Goal: Task Accomplishment & Management: Manage account settings

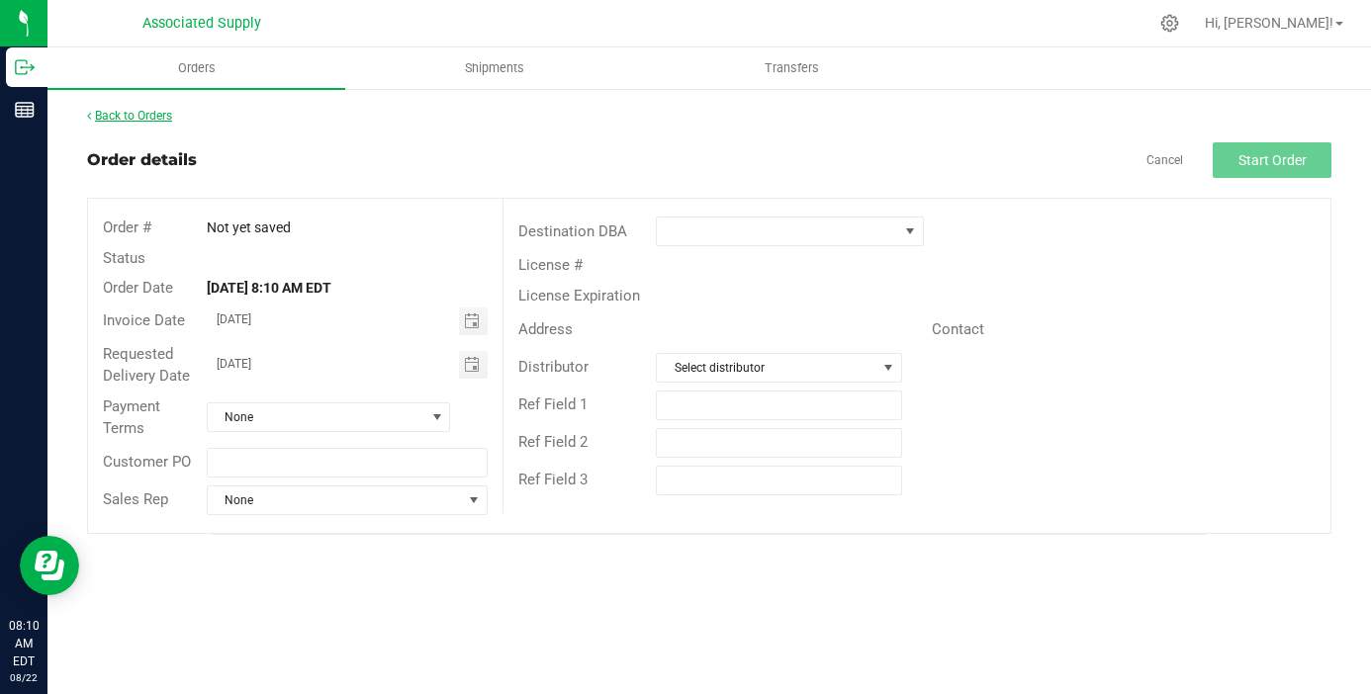
click at [171, 118] on link "Back to Orders" at bounding box center [129, 116] width 85 height 14
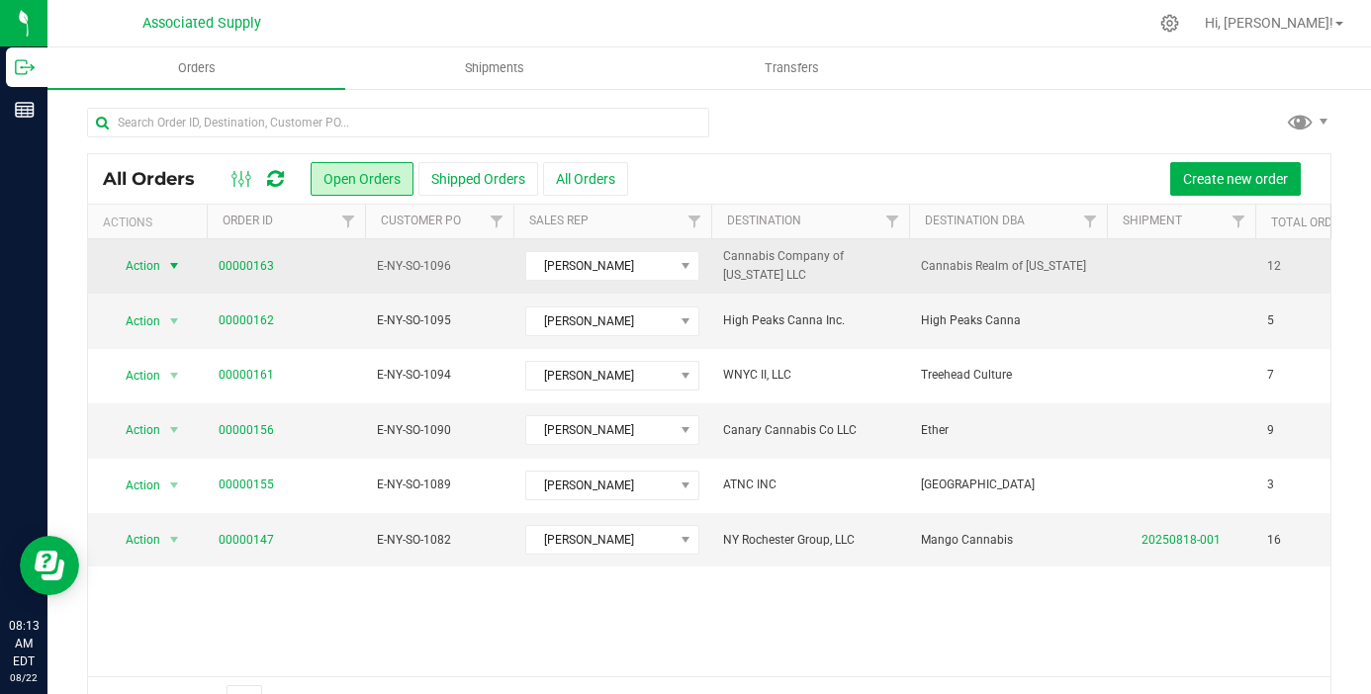
click at [171, 268] on span "select" at bounding box center [174, 266] width 16 height 16
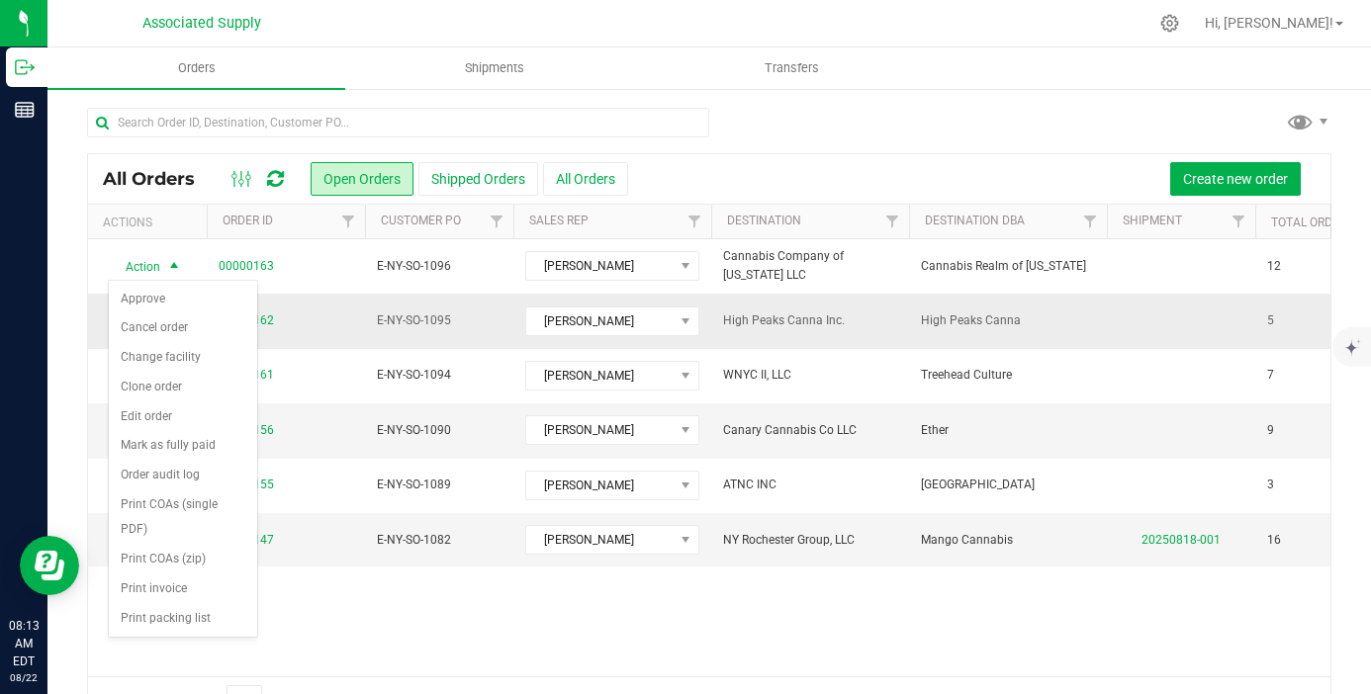
click at [339, 338] on td "00000162" at bounding box center [286, 321] width 158 height 54
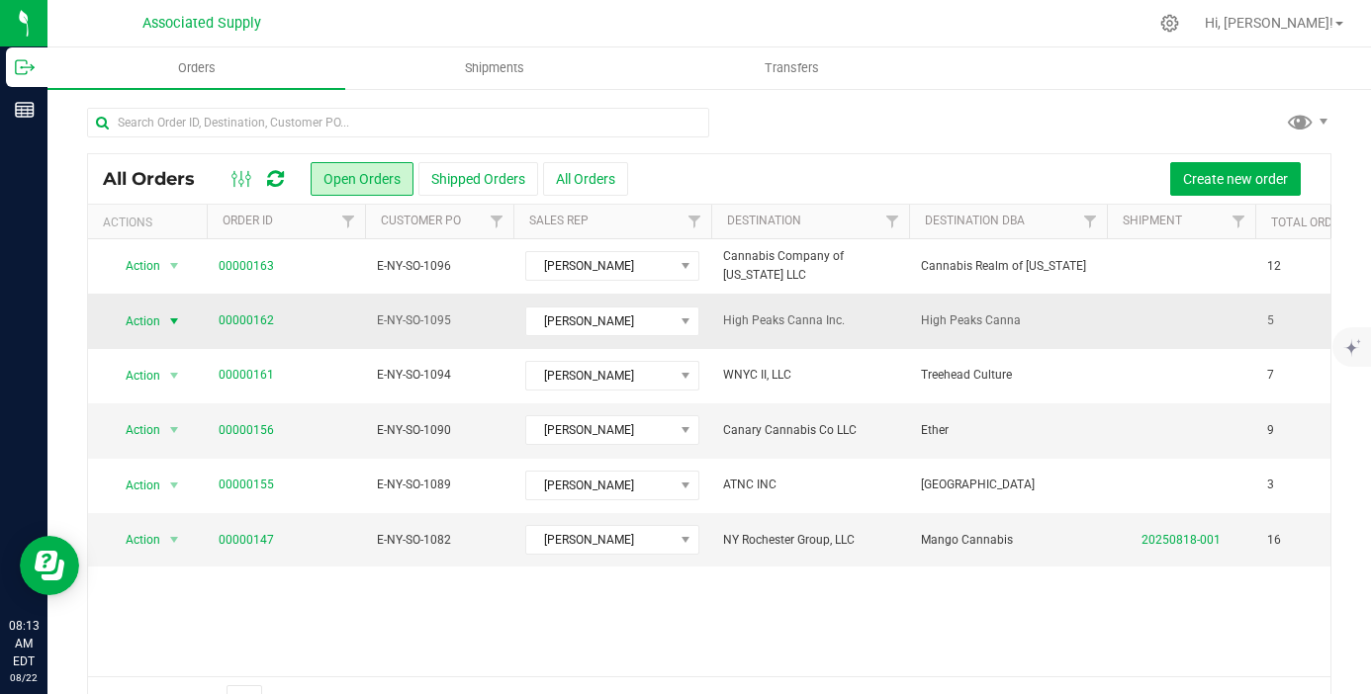
click at [167, 311] on span "select" at bounding box center [174, 322] width 25 height 28
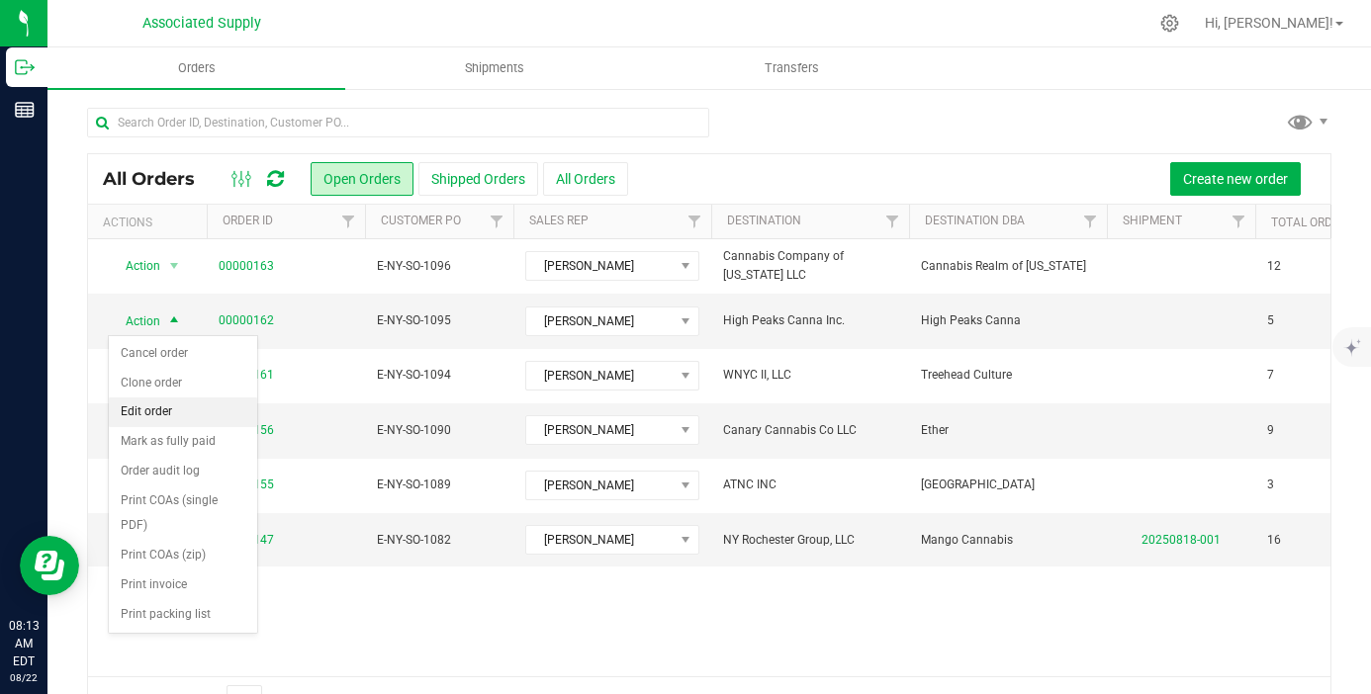
click at [185, 414] on li "Edit order" at bounding box center [183, 413] width 148 height 30
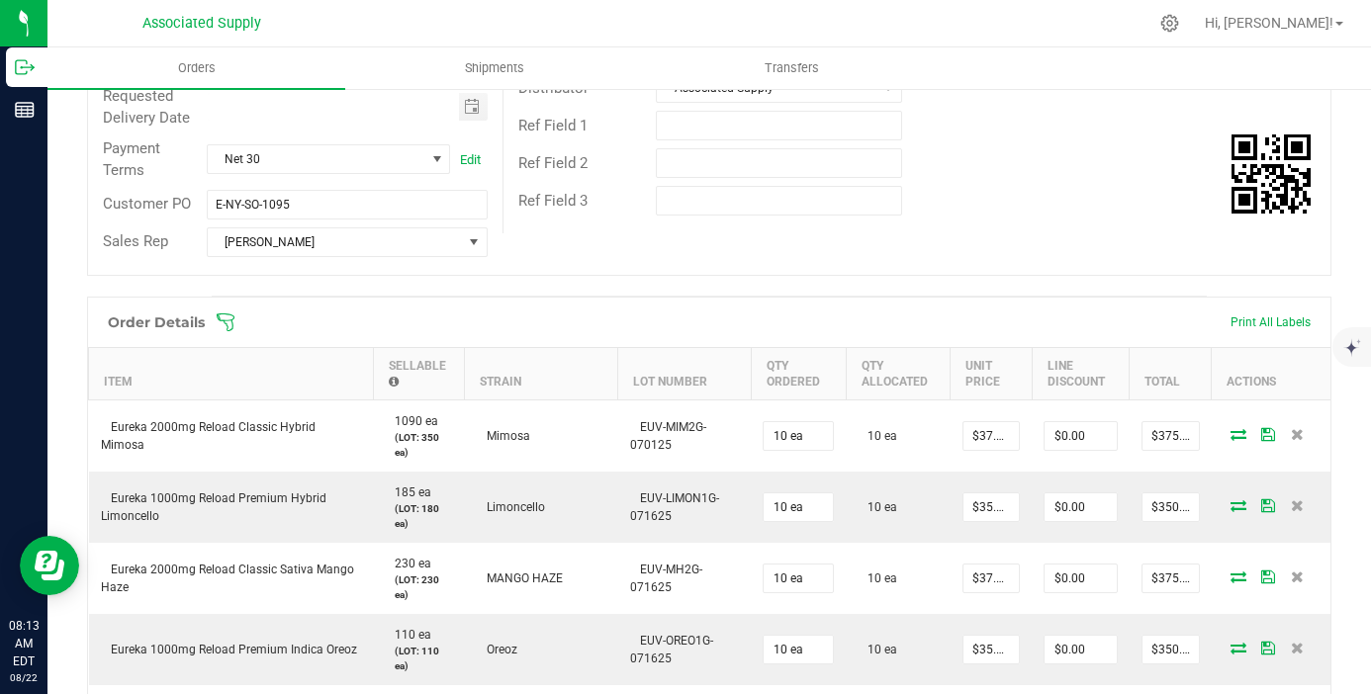
scroll to position [773, 0]
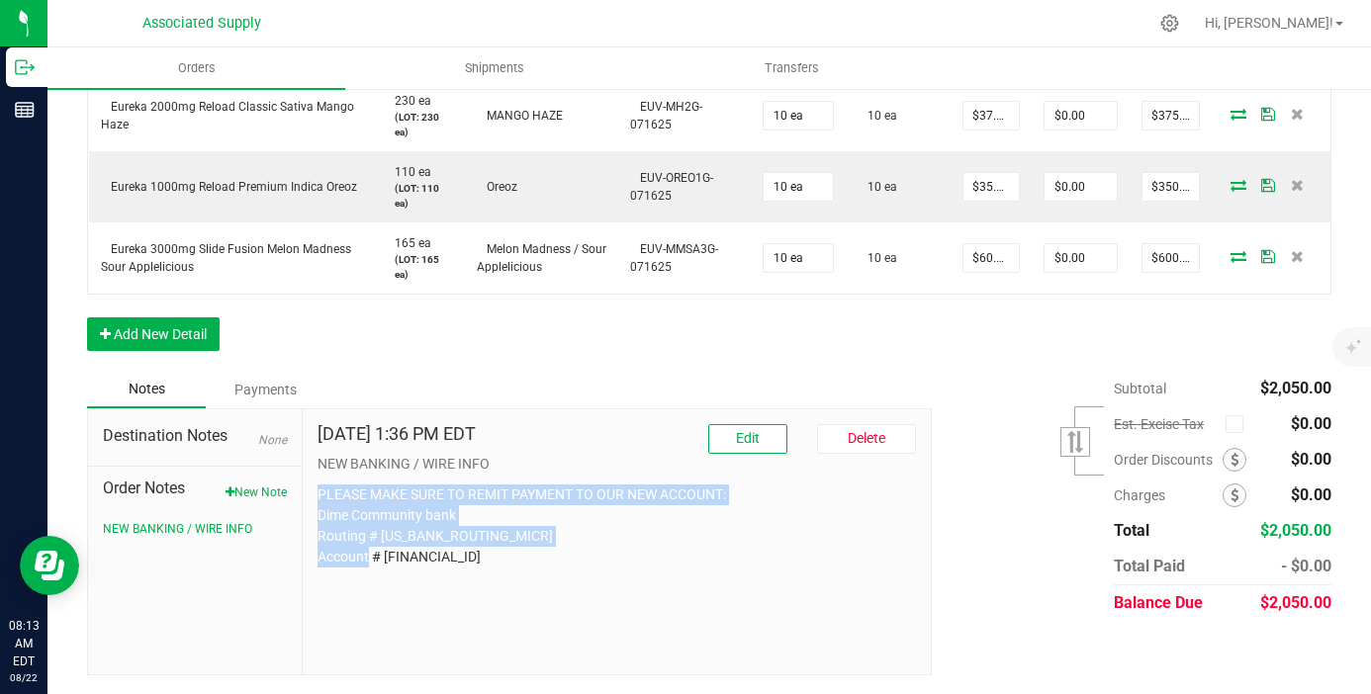
drag, startPoint x: 469, startPoint y: 559, endPoint x: 319, endPoint y: 502, distance: 159.6
click at [319, 502] on p "PLEASE MAKE SURE TO REMIT PAYMENT TO OUR NEW ACCOUNT: Dime Community bank Routi…" at bounding box center [616, 526] width 598 height 83
copy p "PLEASE MAKE SURE TO REMIT PAYMENT TO OUR NEW ACCOUNT: Dime Community bank Routi…"
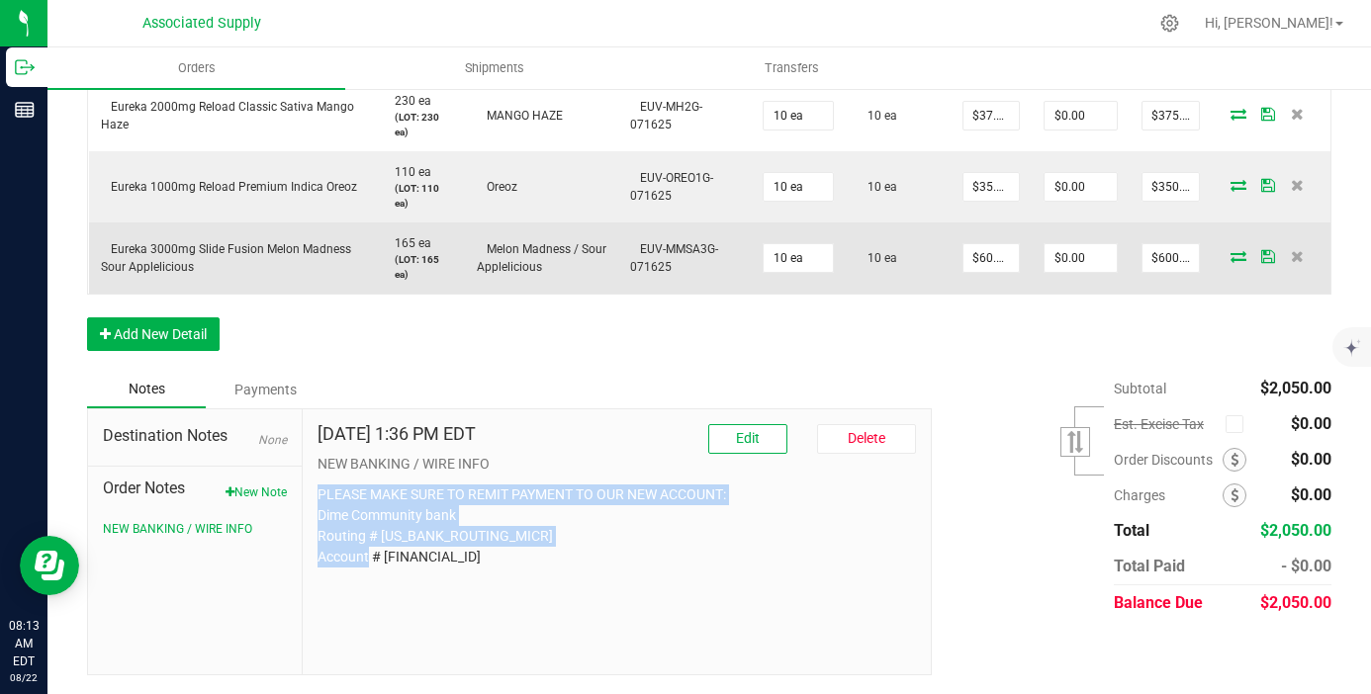
scroll to position [0, 0]
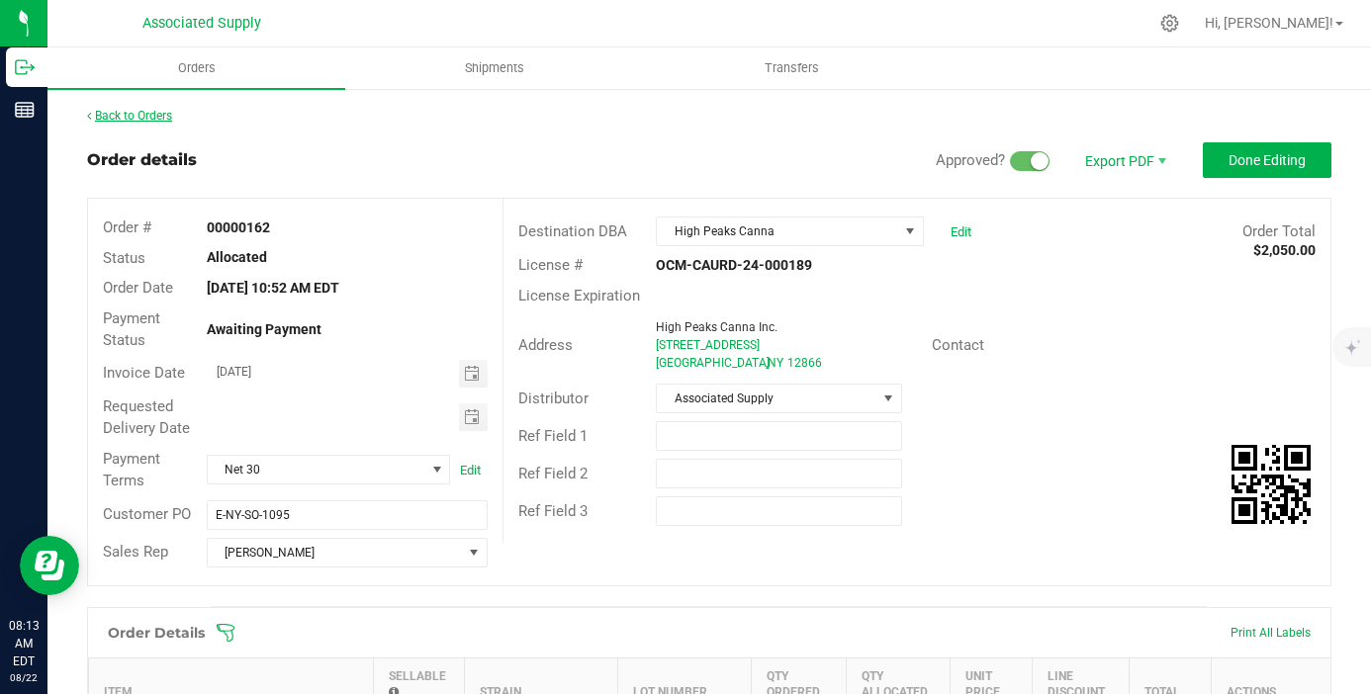
click at [164, 116] on link "Back to Orders" at bounding box center [129, 116] width 85 height 14
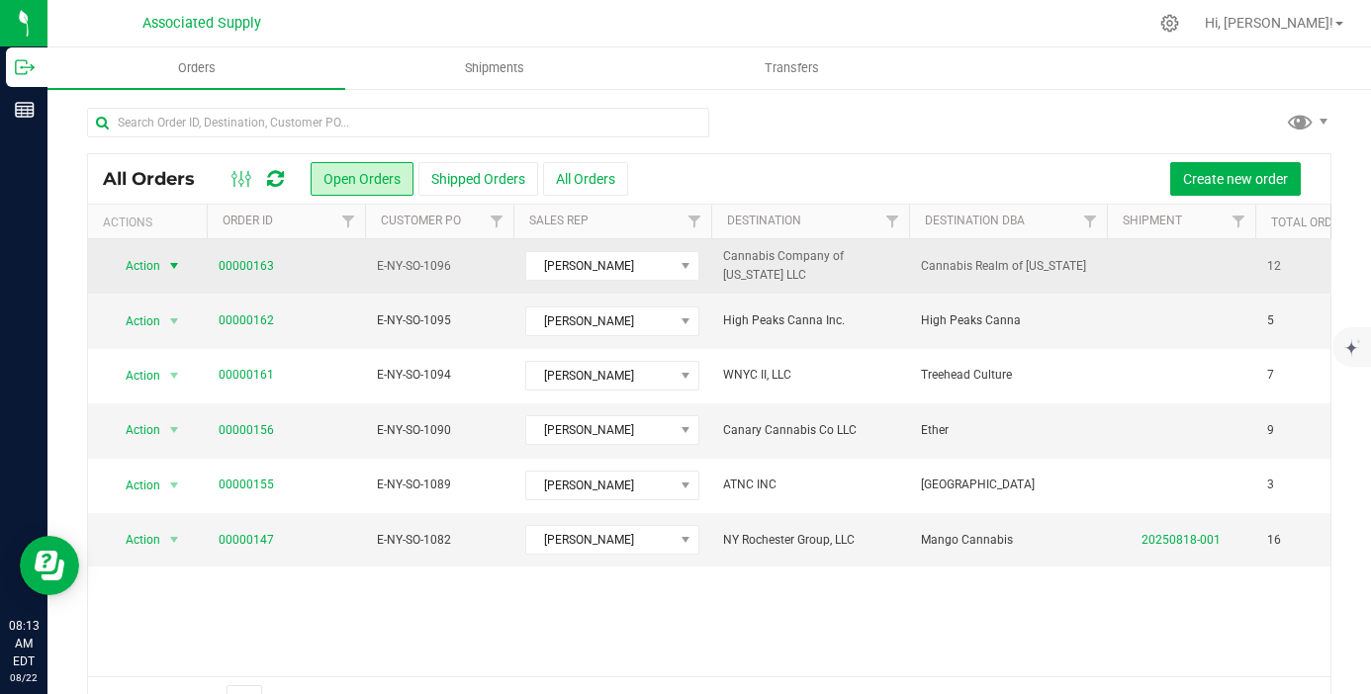
click at [177, 266] on span "select" at bounding box center [174, 266] width 16 height 16
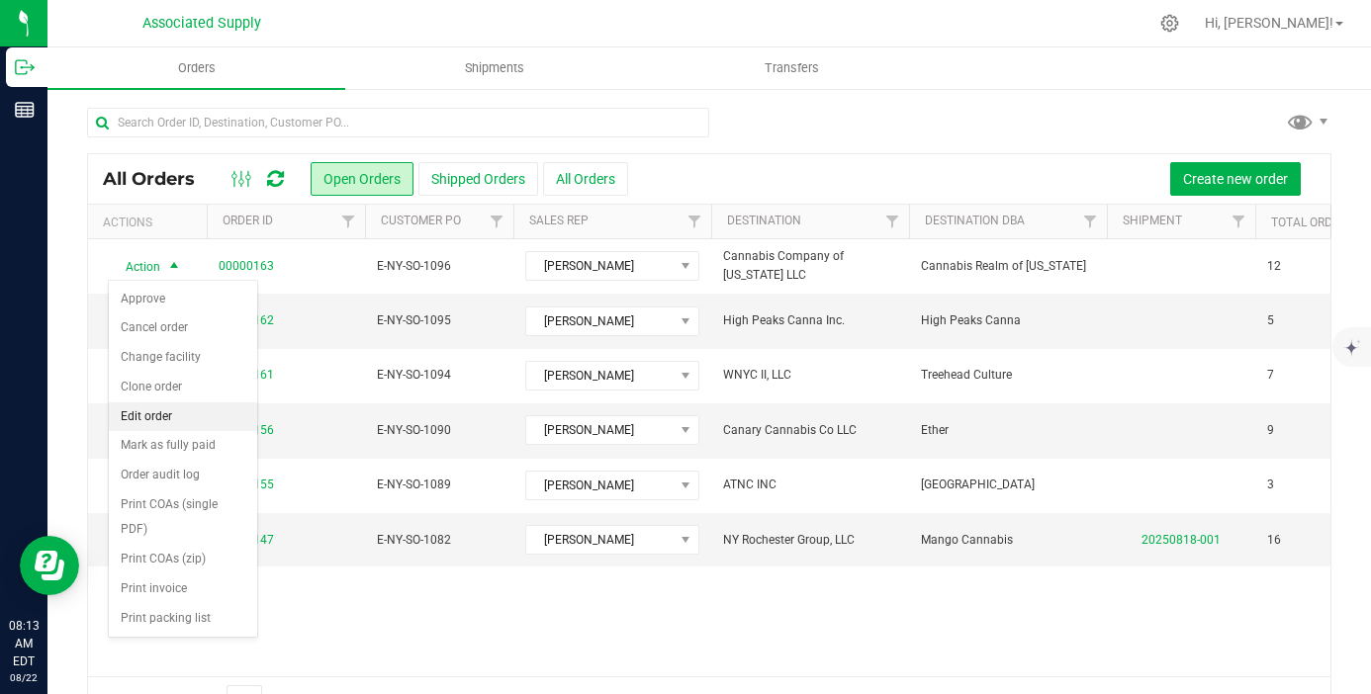
click at [192, 409] on li "Edit order" at bounding box center [183, 417] width 148 height 30
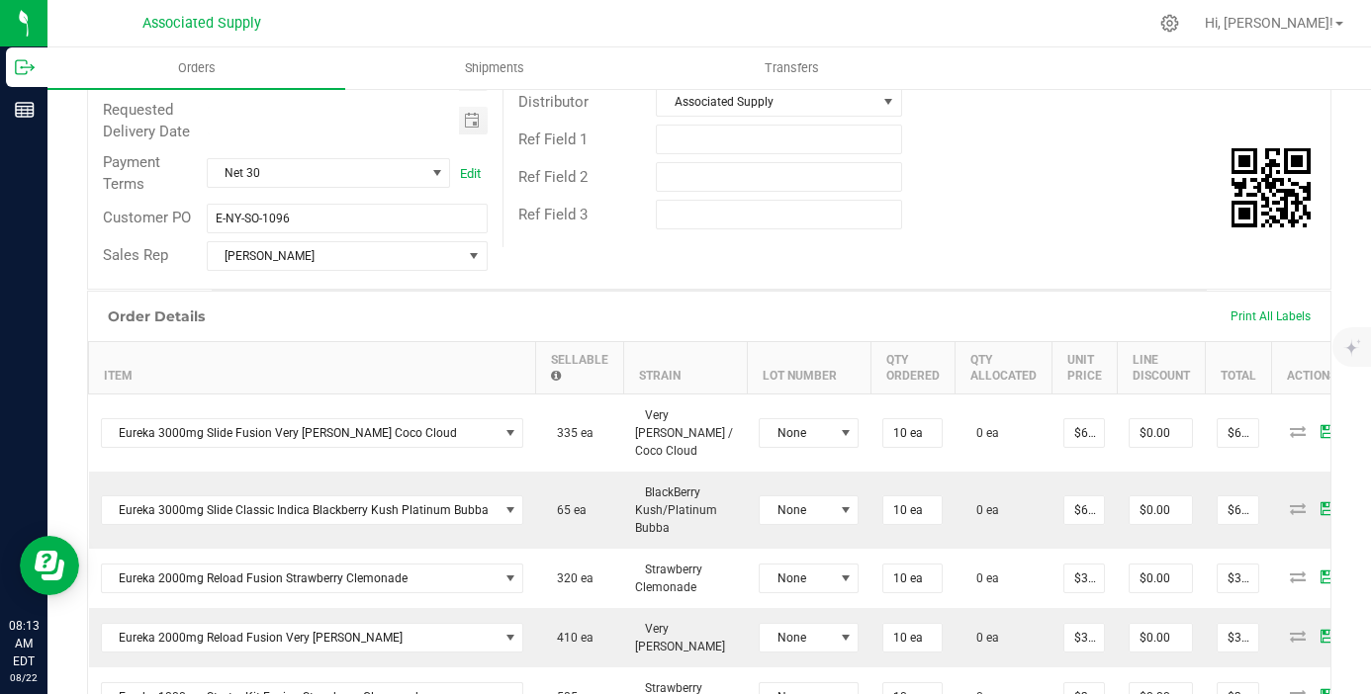
scroll to position [407, 0]
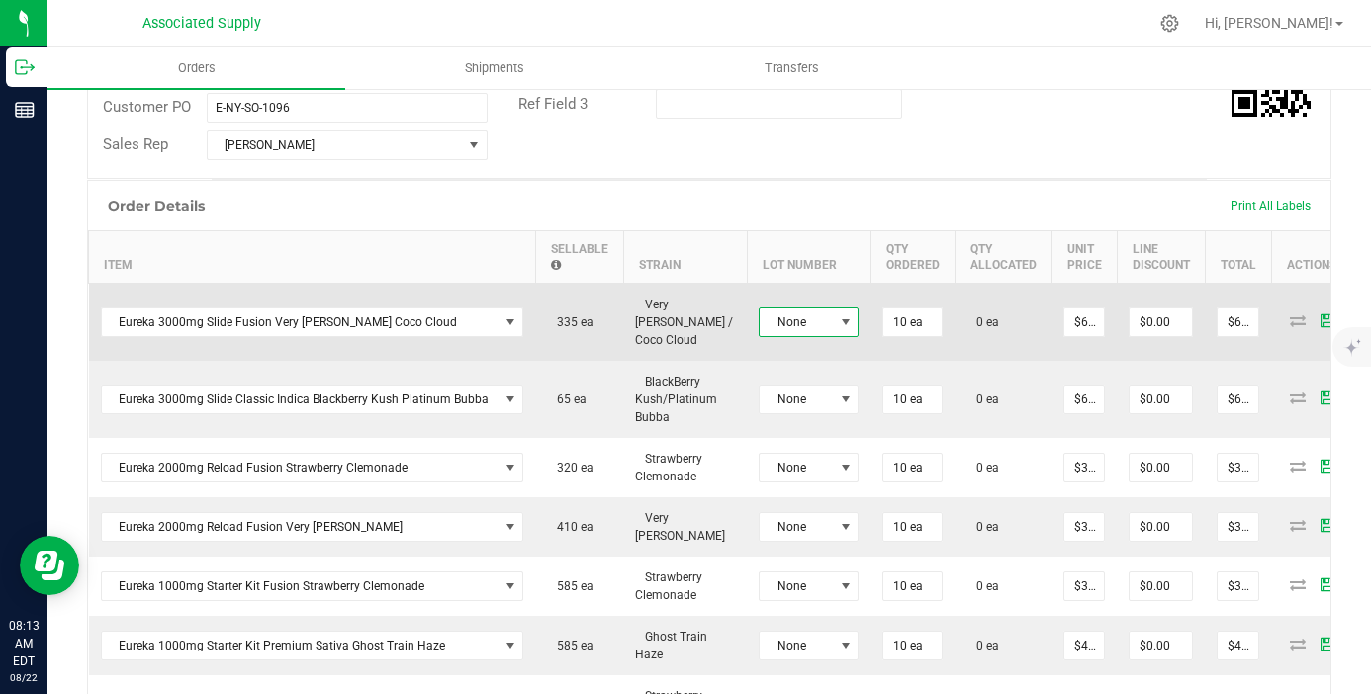
click at [833, 315] on span at bounding box center [845, 323] width 25 height 28
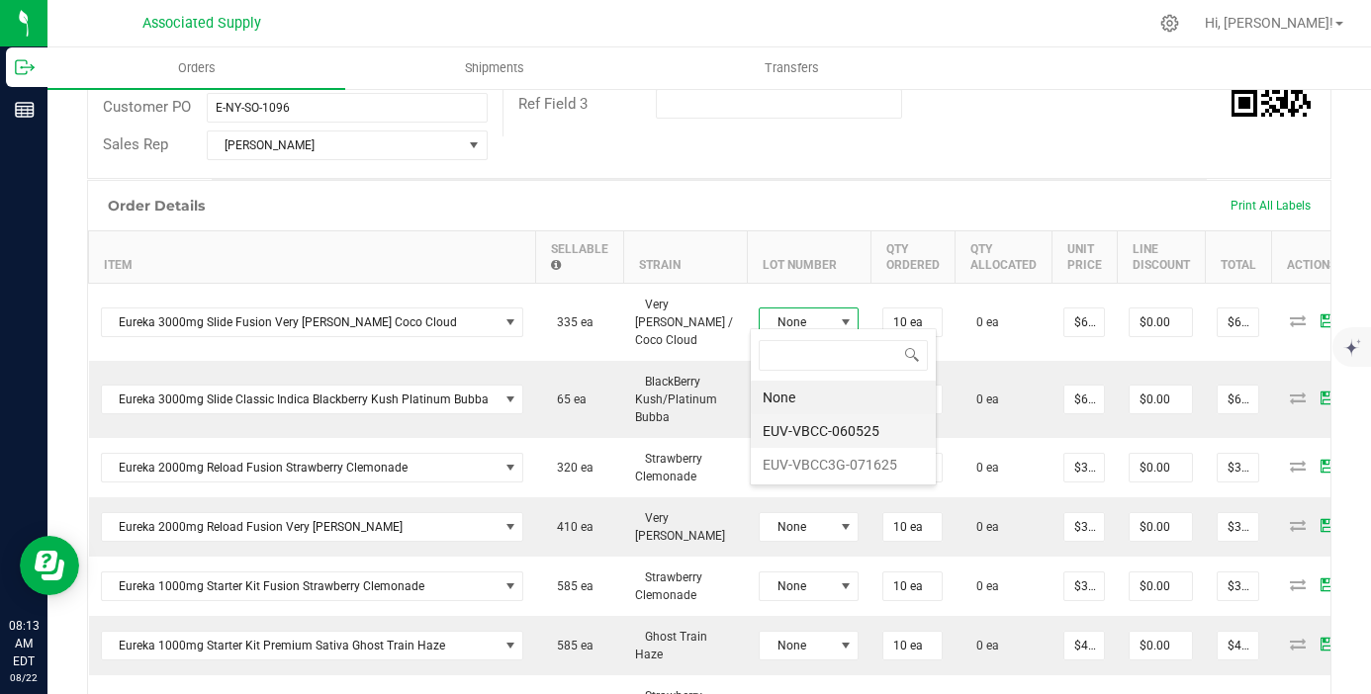
scroll to position [30, 100]
click at [830, 427] on li "EUV-VBCC-060525" at bounding box center [843, 431] width 185 height 34
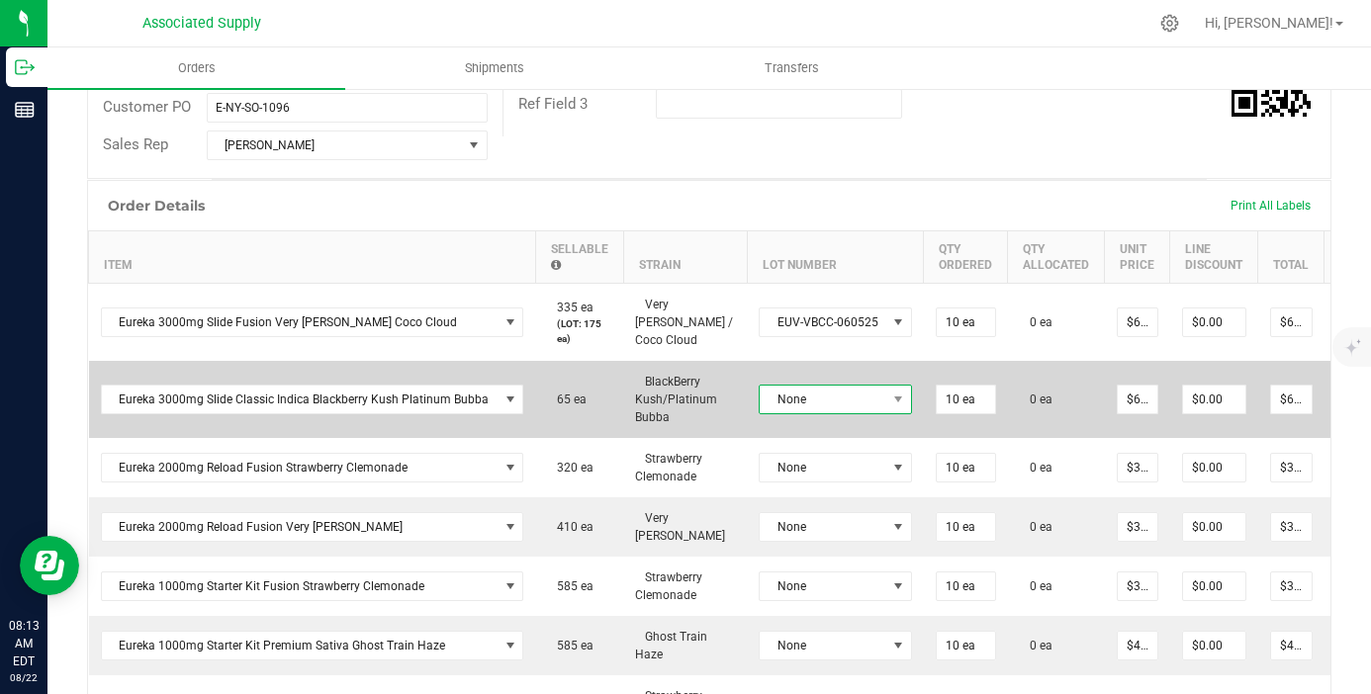
click at [832, 394] on span "None" at bounding box center [823, 400] width 127 height 28
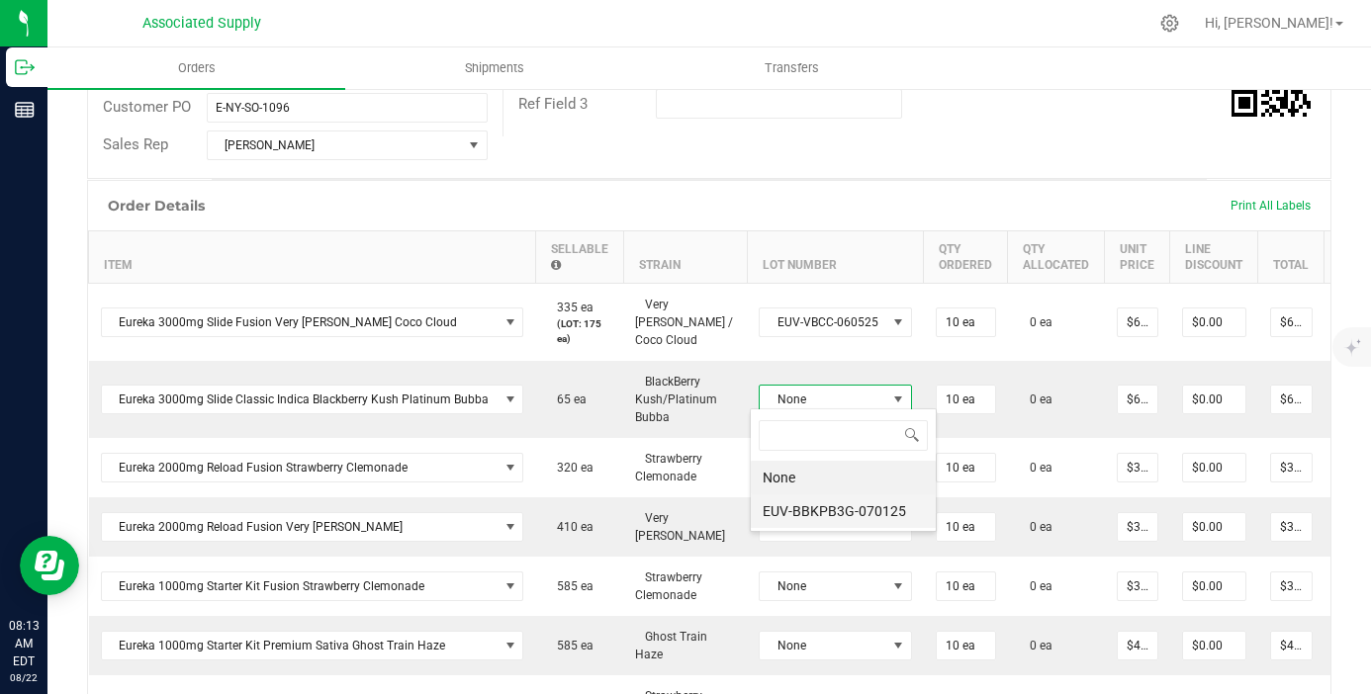
click at [850, 513] on li "EUV-BBKPB3G-070125" at bounding box center [843, 511] width 185 height 34
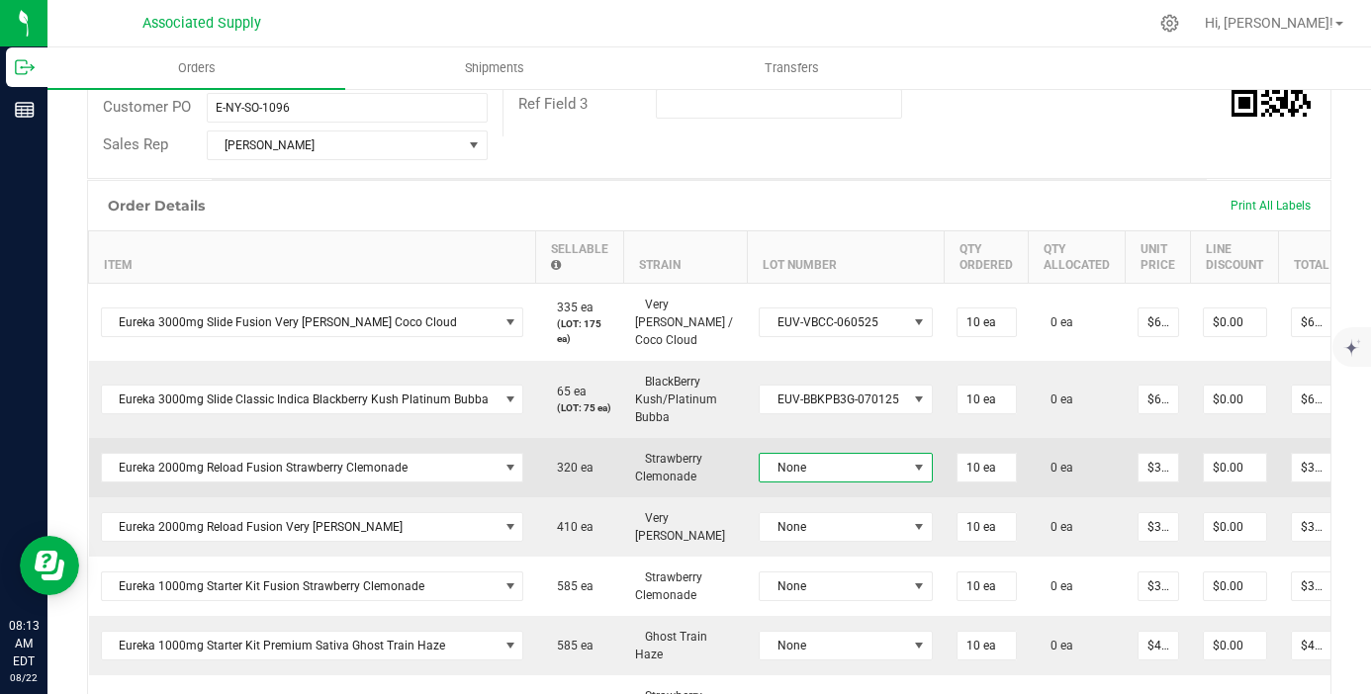
click at [862, 476] on span "None" at bounding box center [846, 468] width 174 height 30
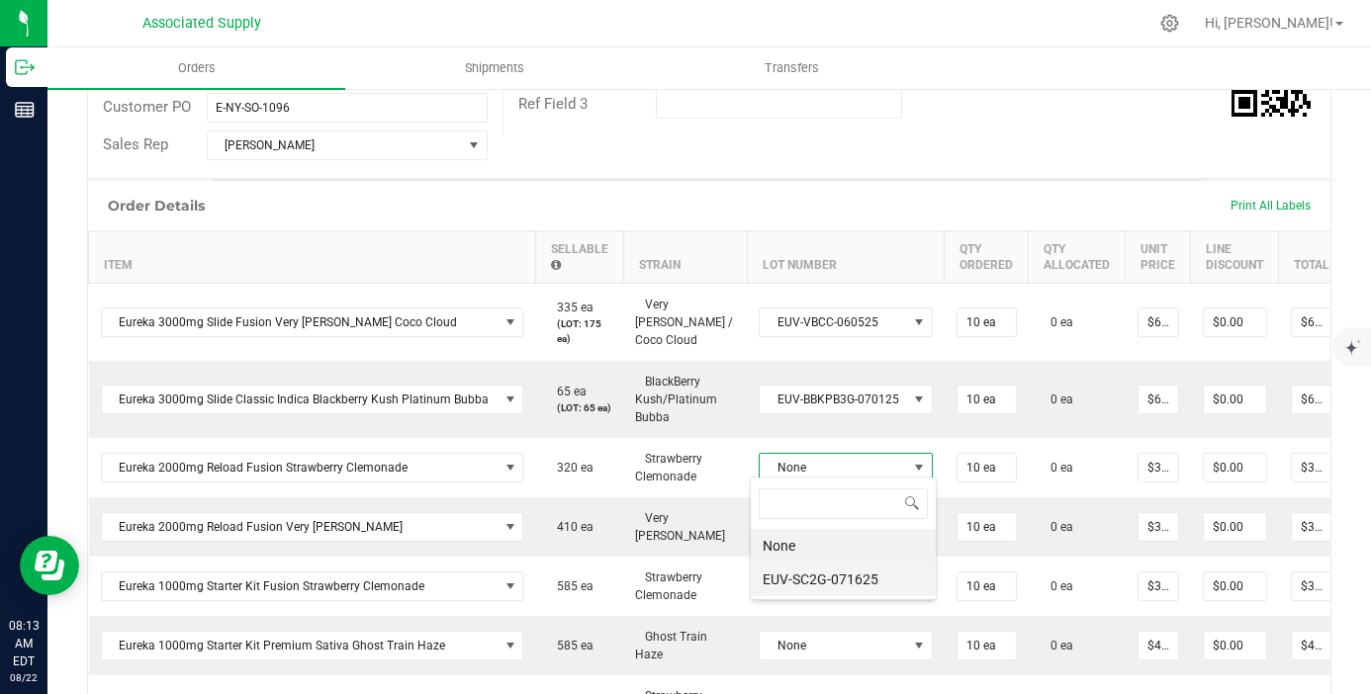
click at [850, 574] on li "EUV-SC2G-071625" at bounding box center [843, 580] width 185 height 34
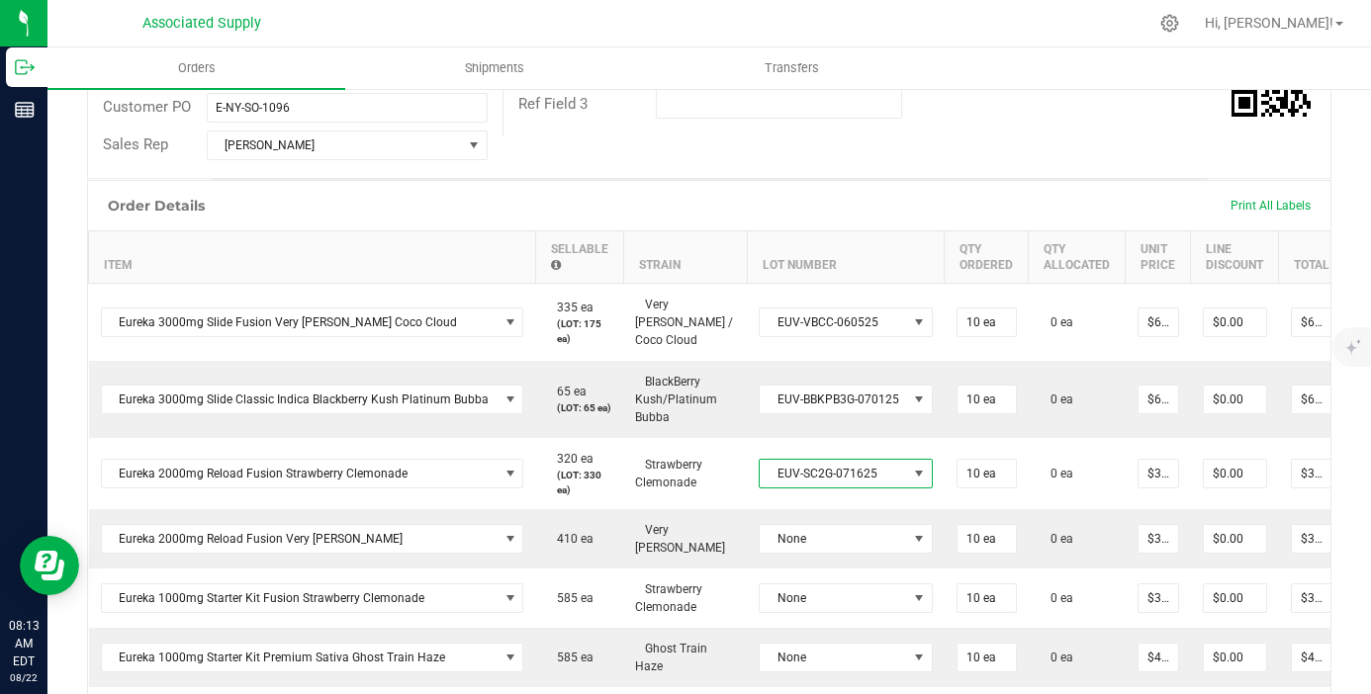
scroll to position [481, 0]
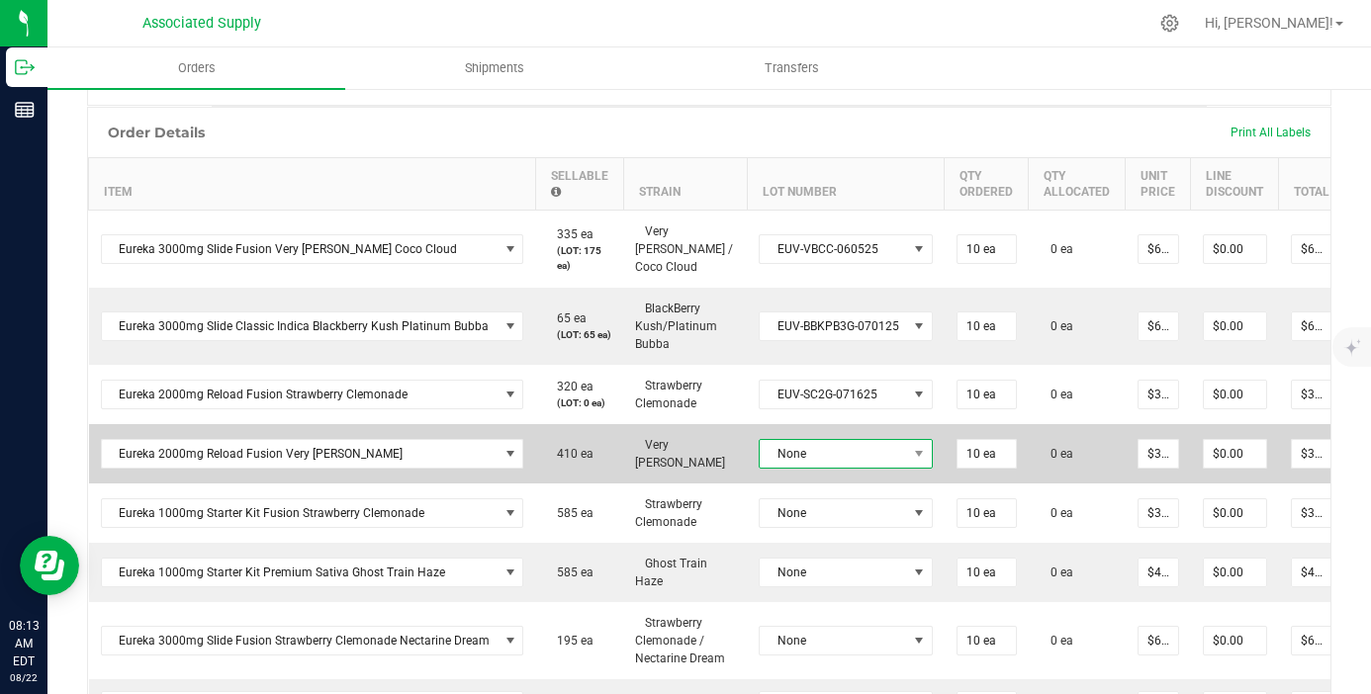
click at [869, 453] on span "None" at bounding box center [833, 454] width 147 height 28
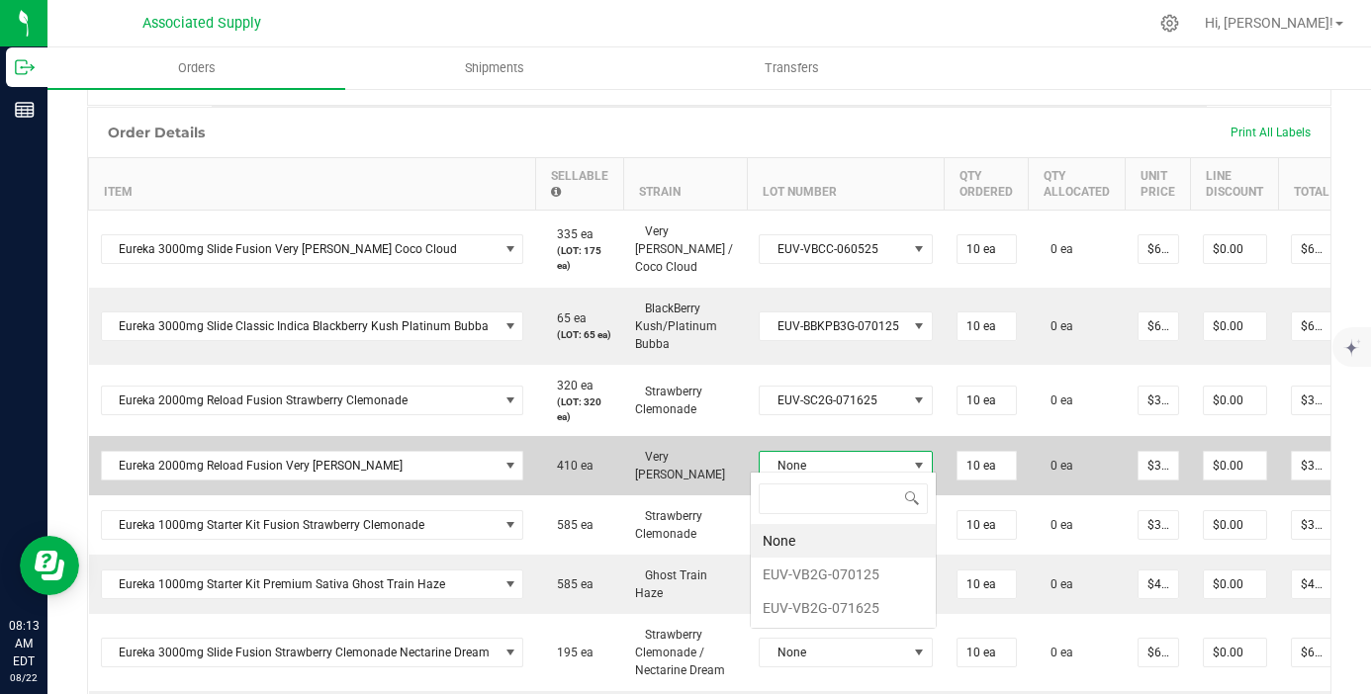
scroll to position [30, 172]
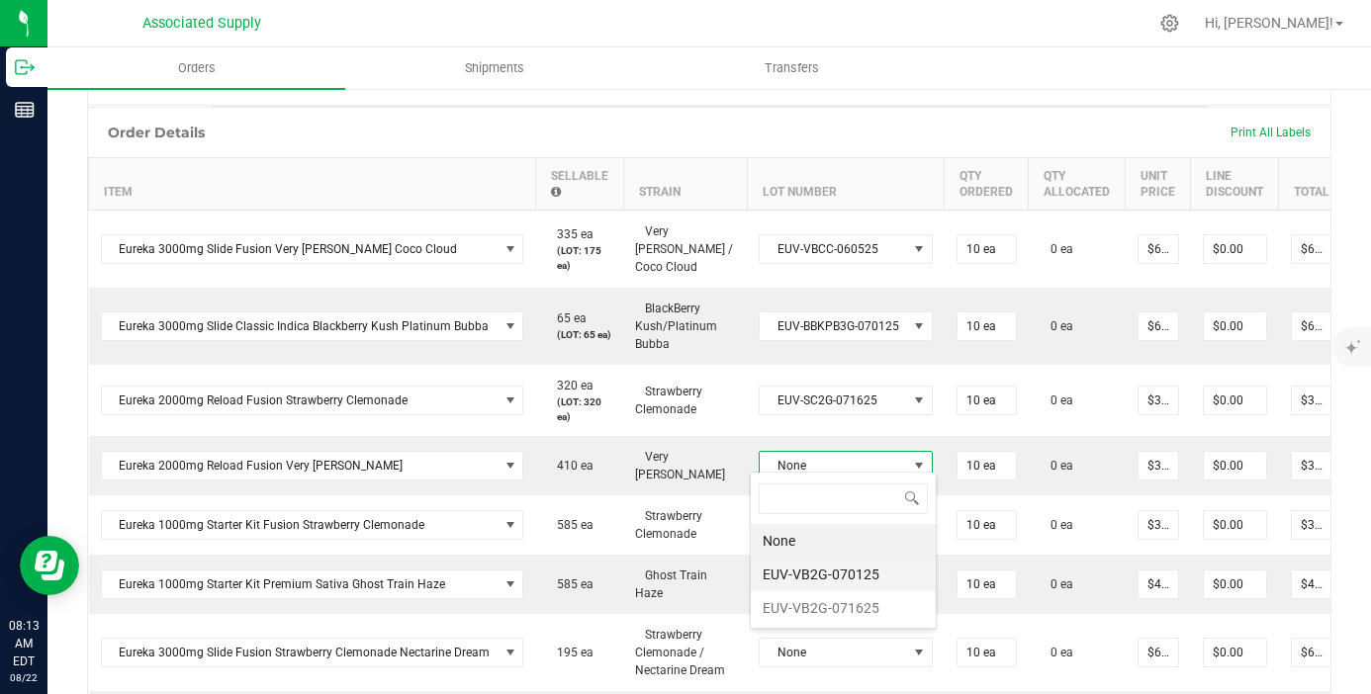
click at [851, 585] on li "EUV-VB2G-070125" at bounding box center [843, 575] width 185 height 34
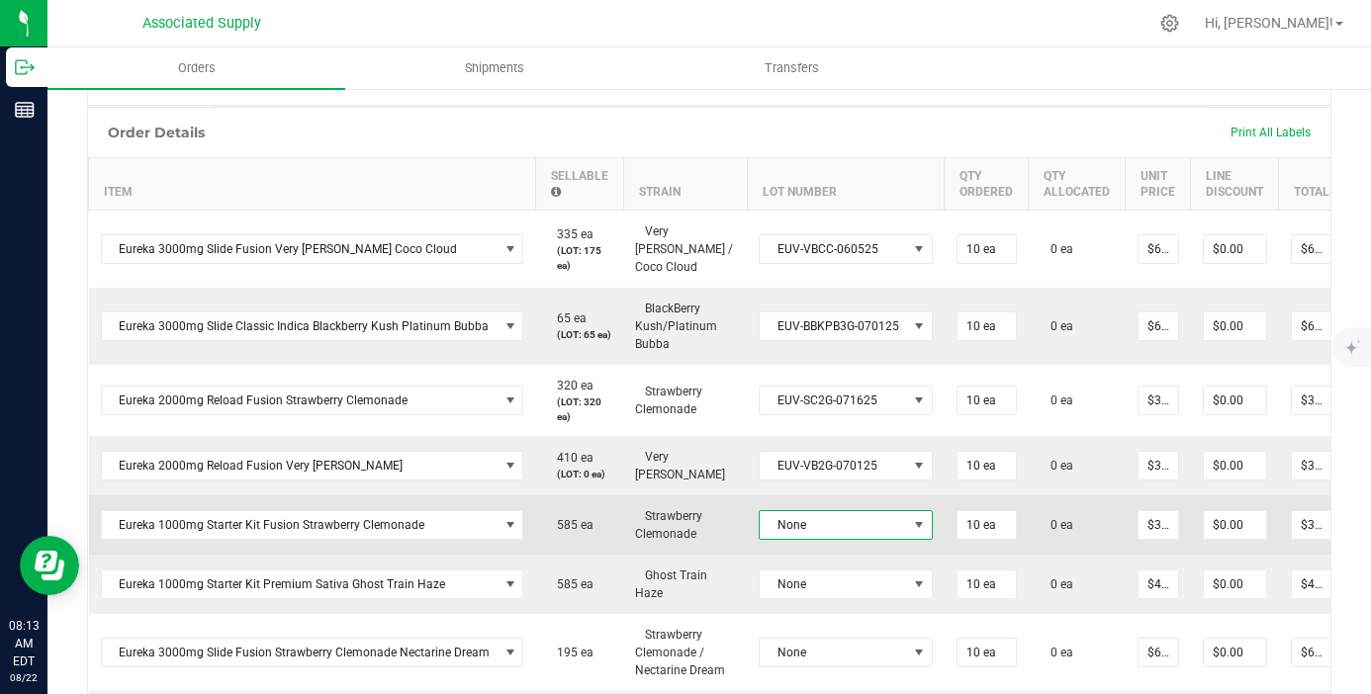
click at [863, 518] on span "None" at bounding box center [833, 525] width 147 height 28
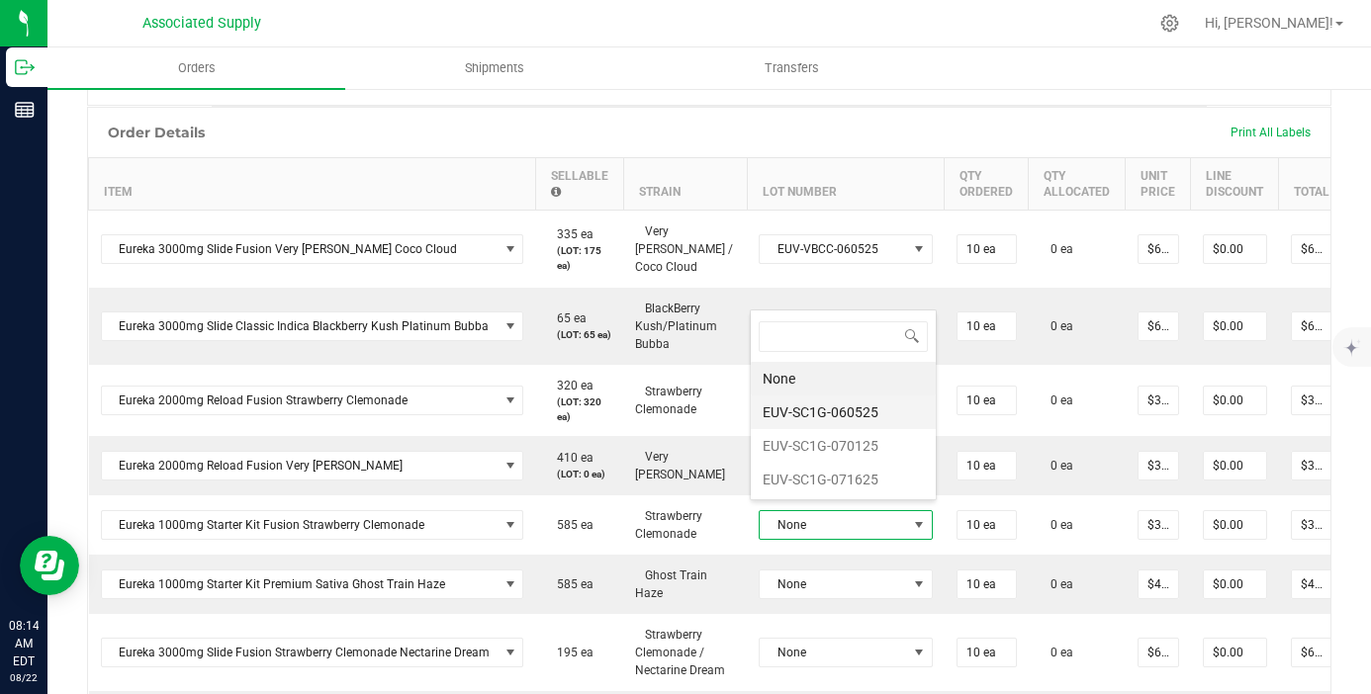
click at [862, 415] on li "EUV-SC1G-060525" at bounding box center [843, 413] width 185 height 34
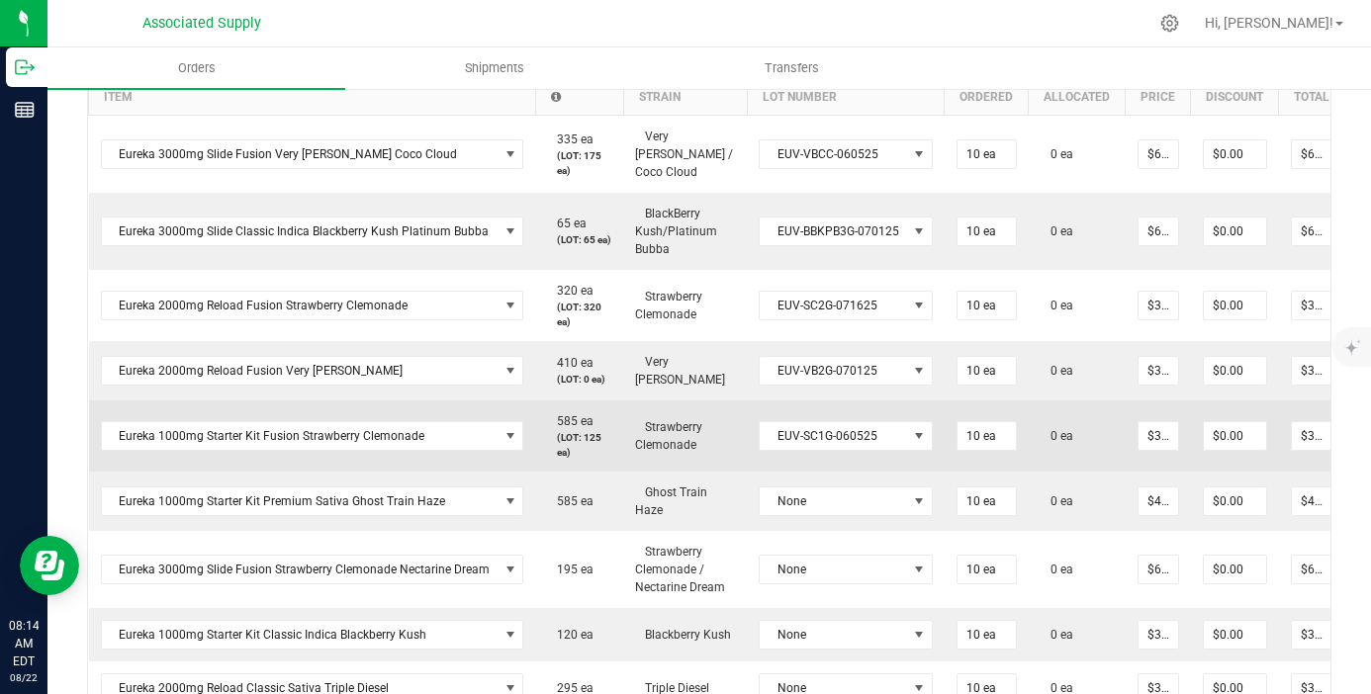
scroll to position [625, 0]
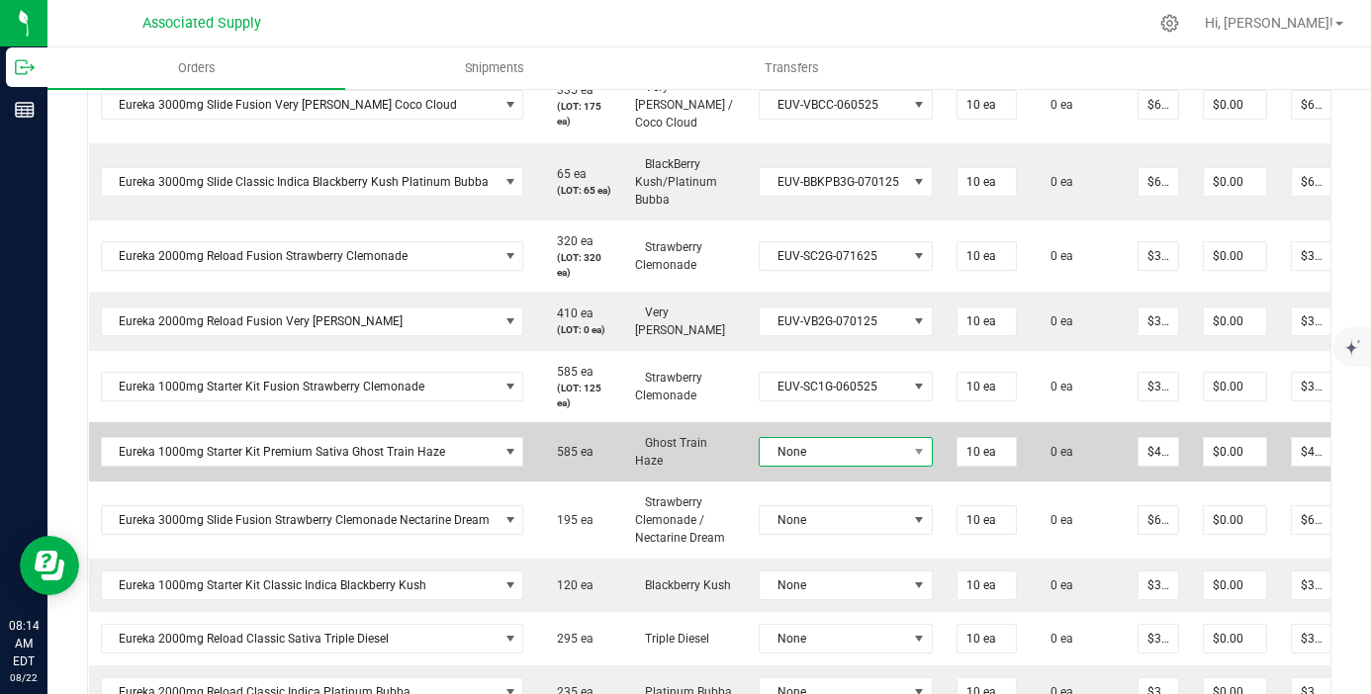
click at [861, 438] on span "None" at bounding box center [833, 452] width 147 height 28
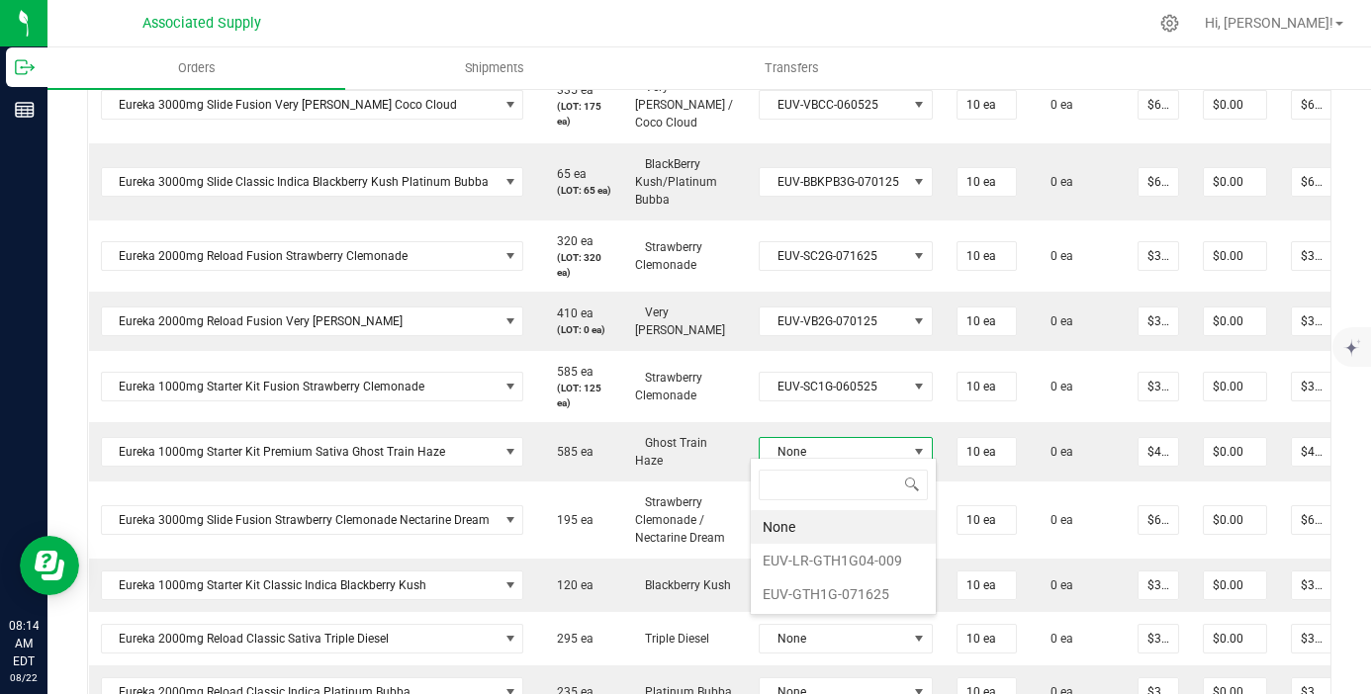
scroll to position [30, 172]
click at [859, 572] on li "EUV-LR-GTH1G04-009" at bounding box center [843, 561] width 185 height 34
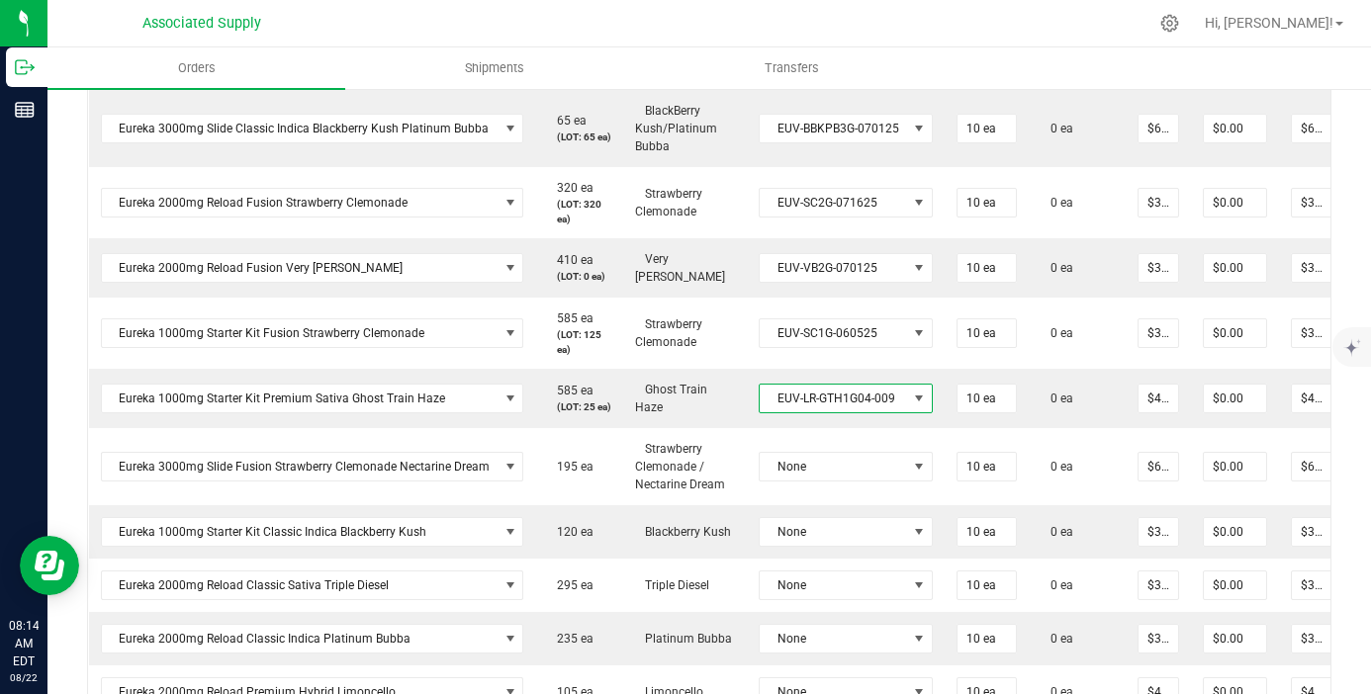
scroll to position [696, 0]
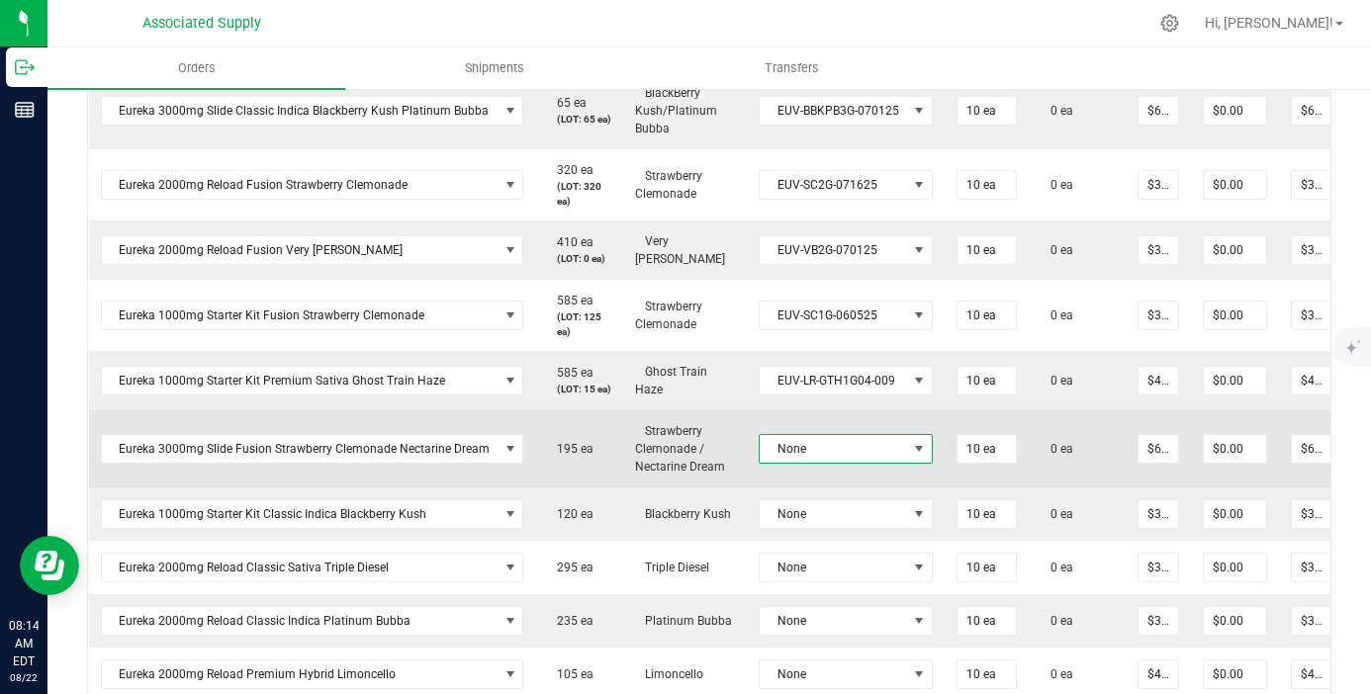
click at [862, 462] on span "None" at bounding box center [833, 449] width 147 height 28
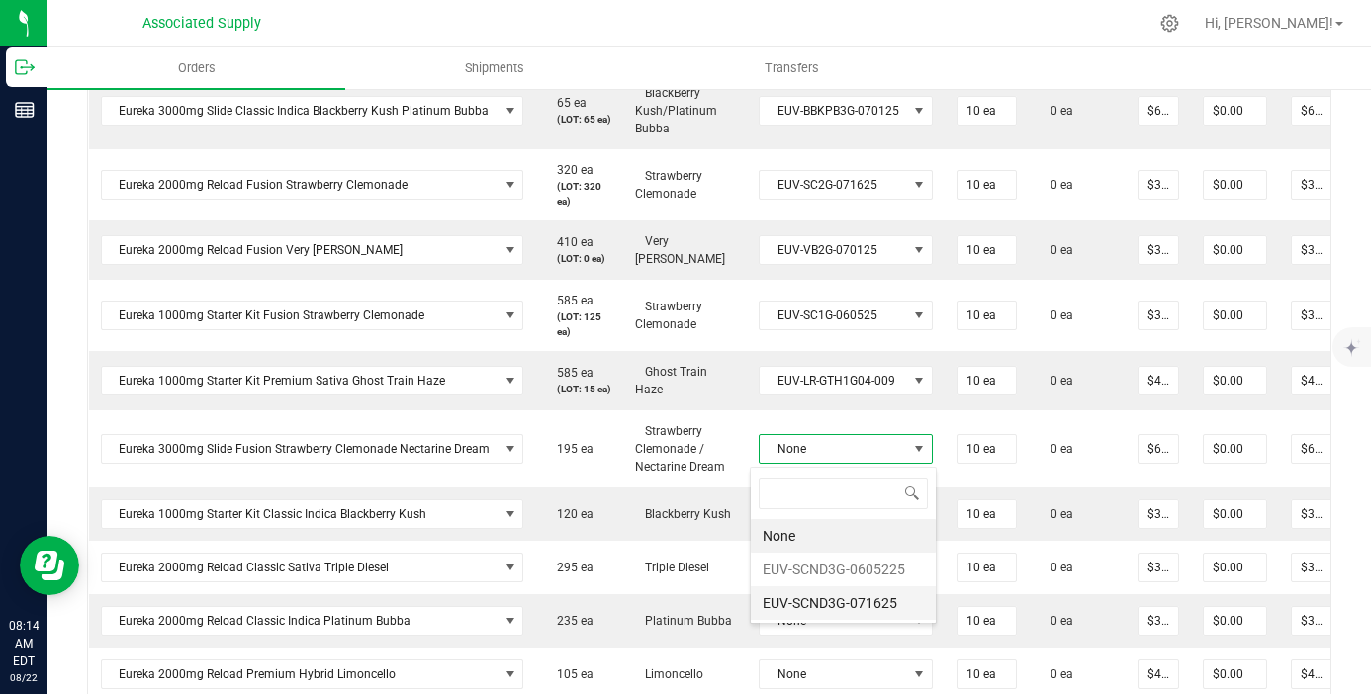
scroll to position [30, 172]
click at [847, 574] on li "EUV-SCND3G-0605225" at bounding box center [843, 570] width 185 height 34
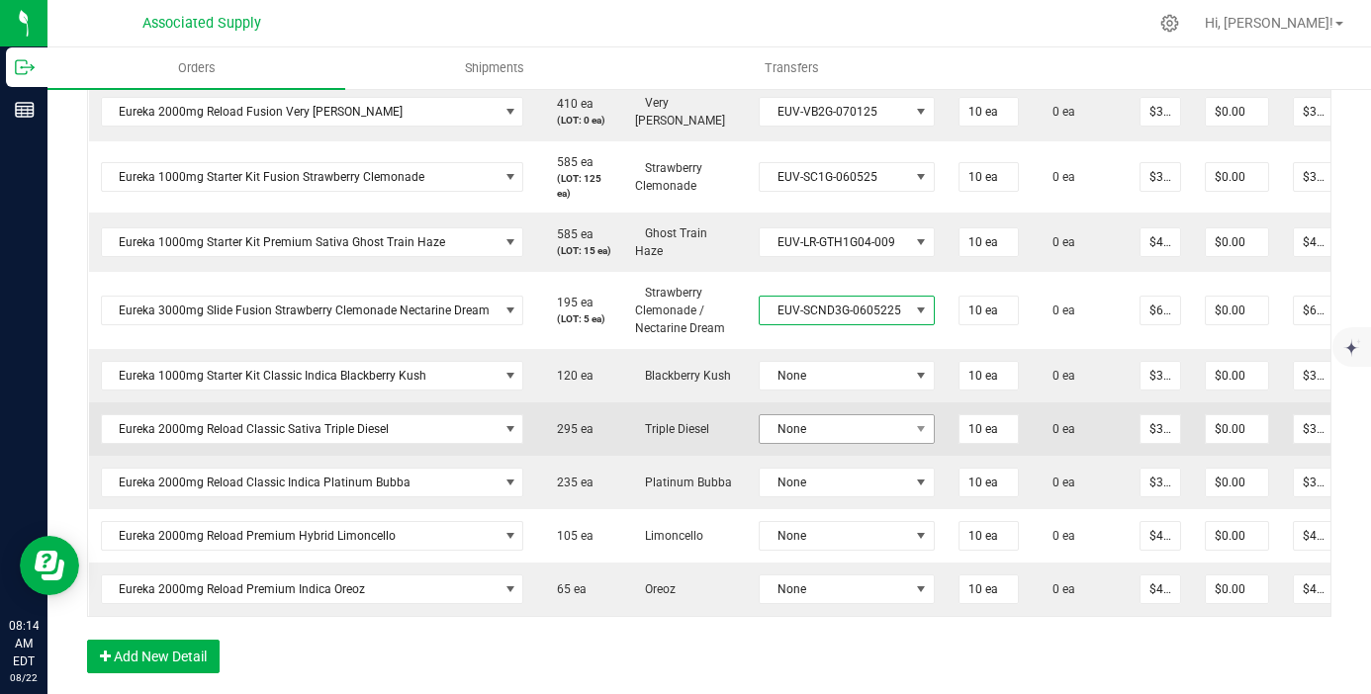
scroll to position [843, 0]
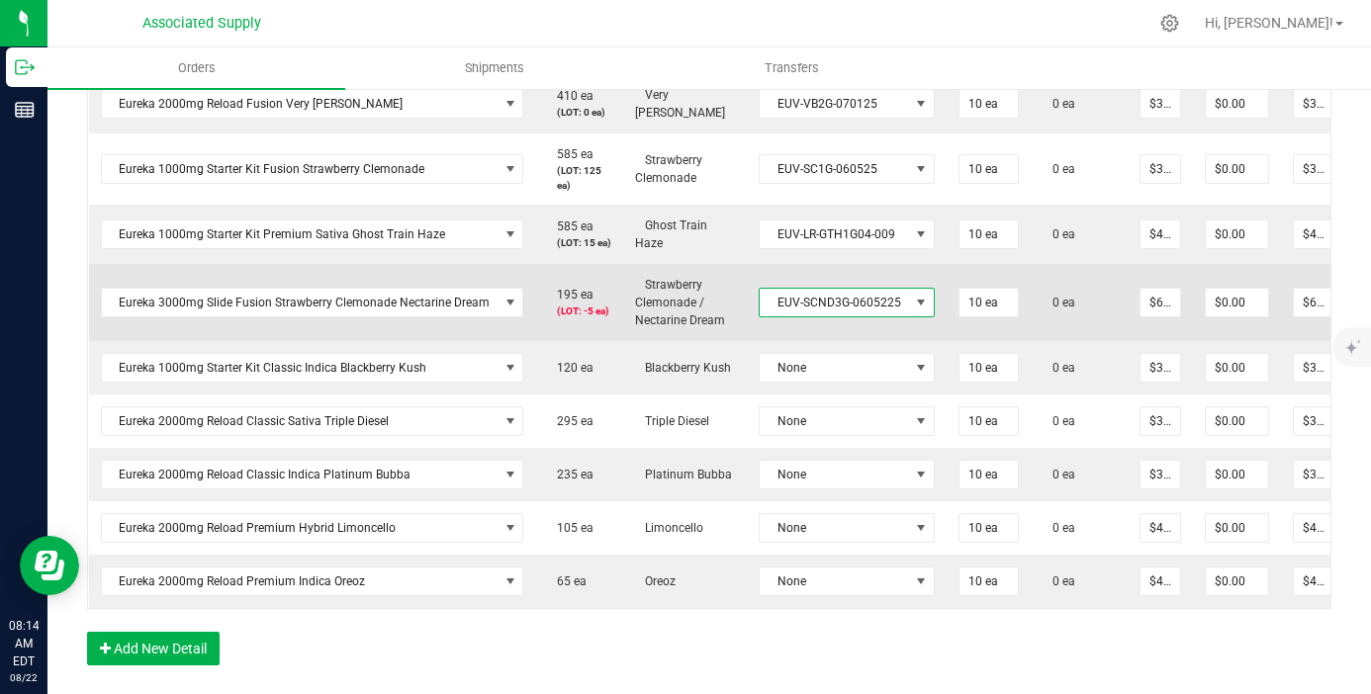
click at [830, 310] on span "EUV-SCND3G-0605225" at bounding box center [834, 303] width 149 height 28
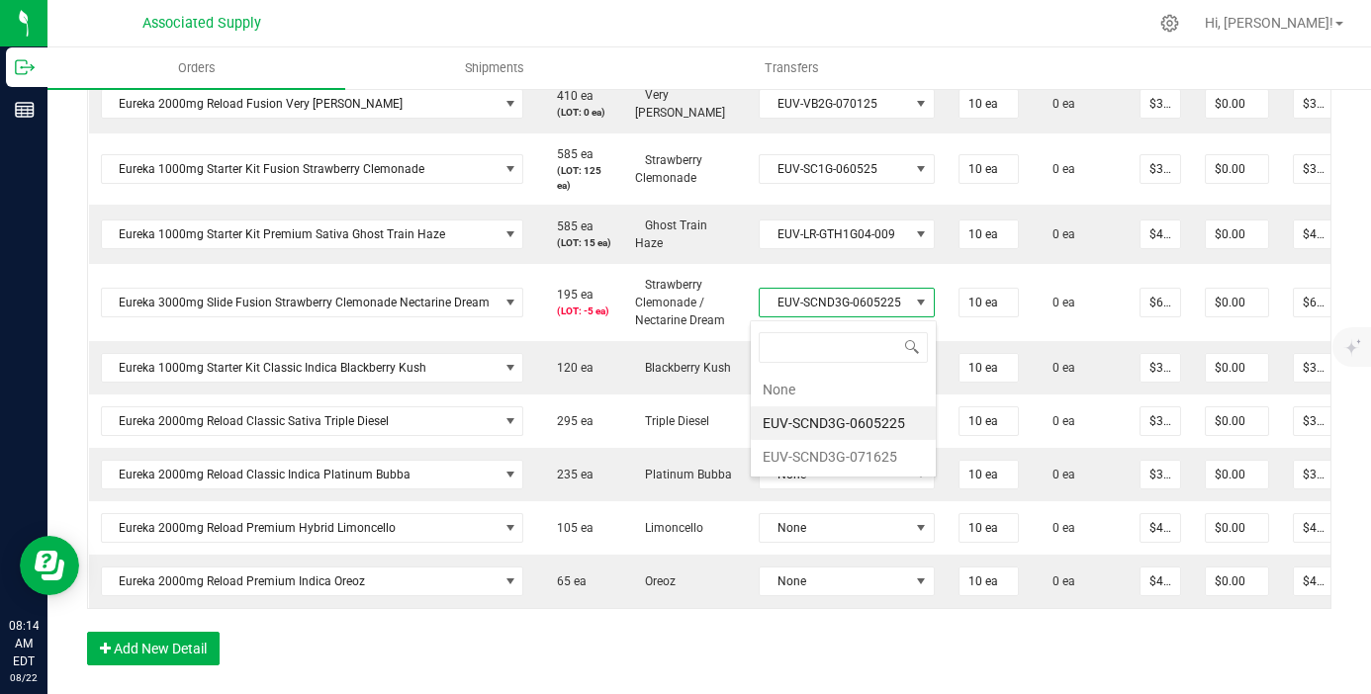
scroll to position [30, 172]
click at [856, 457] on li "EUV-SCND3G-071625" at bounding box center [843, 457] width 185 height 34
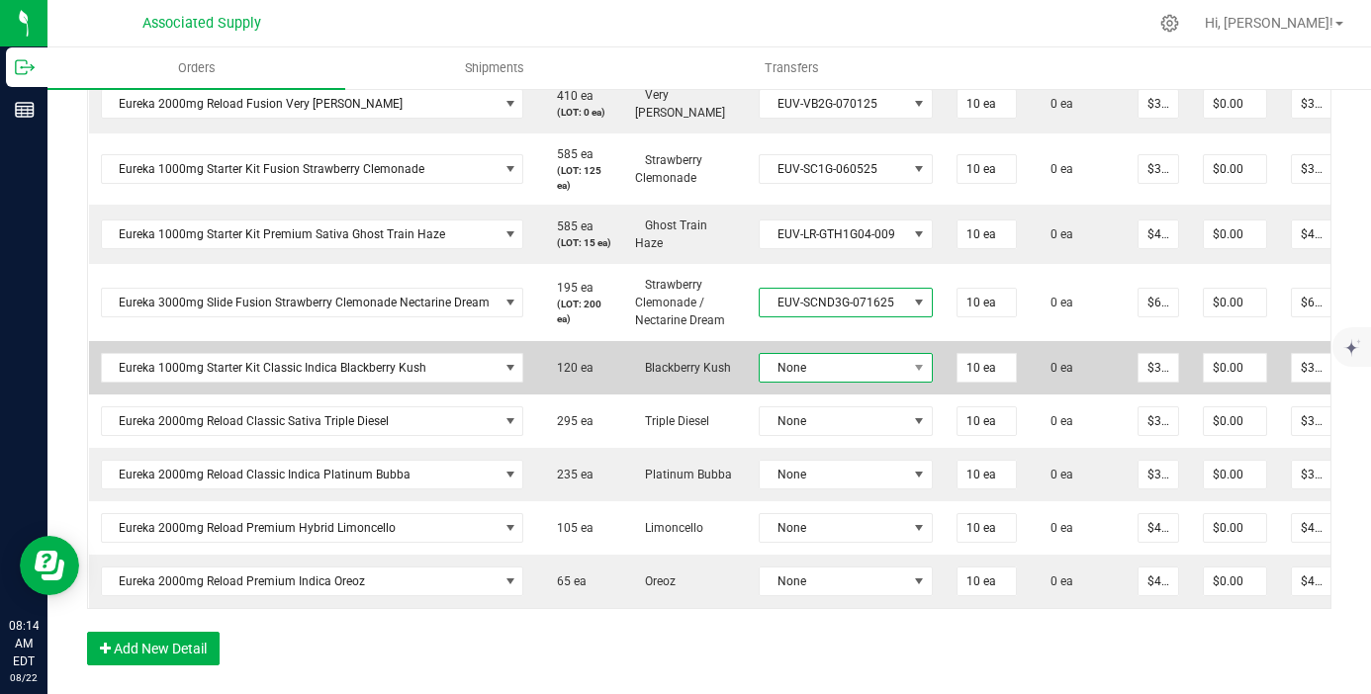
click at [873, 376] on span "None" at bounding box center [833, 368] width 147 height 28
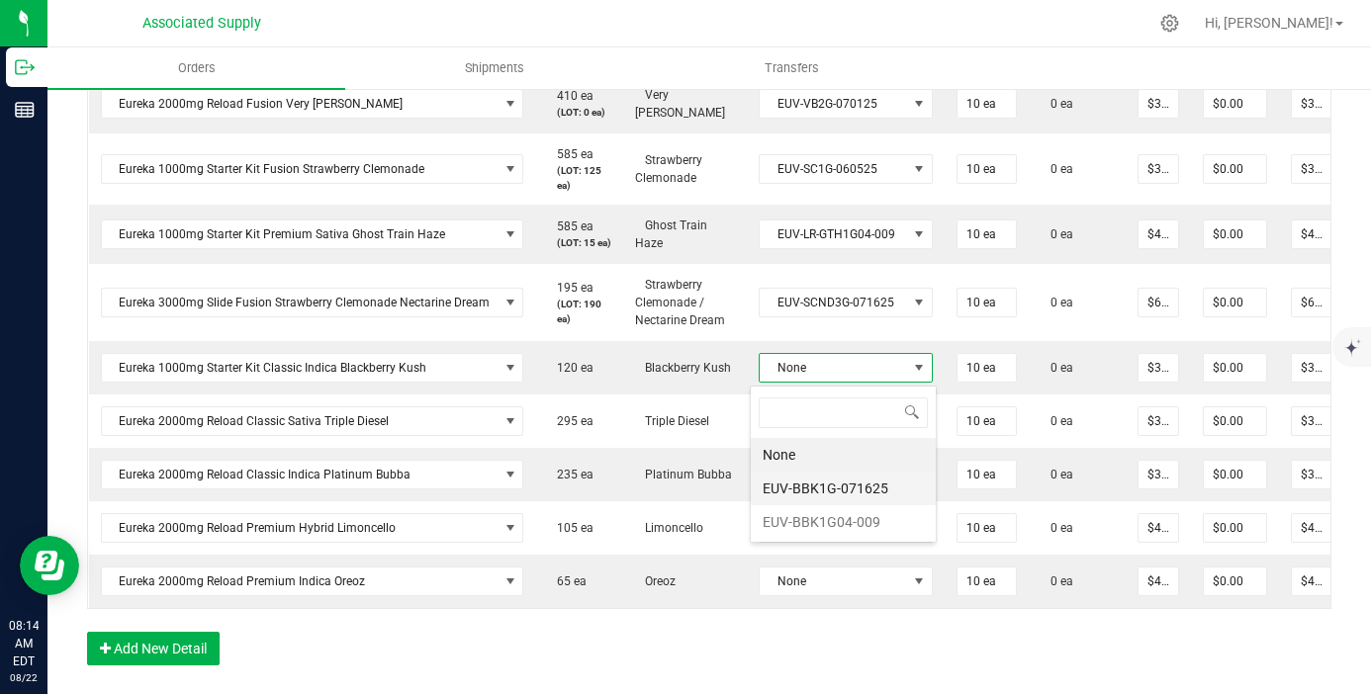
click at [856, 489] on li "EUV-BBK1G-071625" at bounding box center [843, 489] width 185 height 34
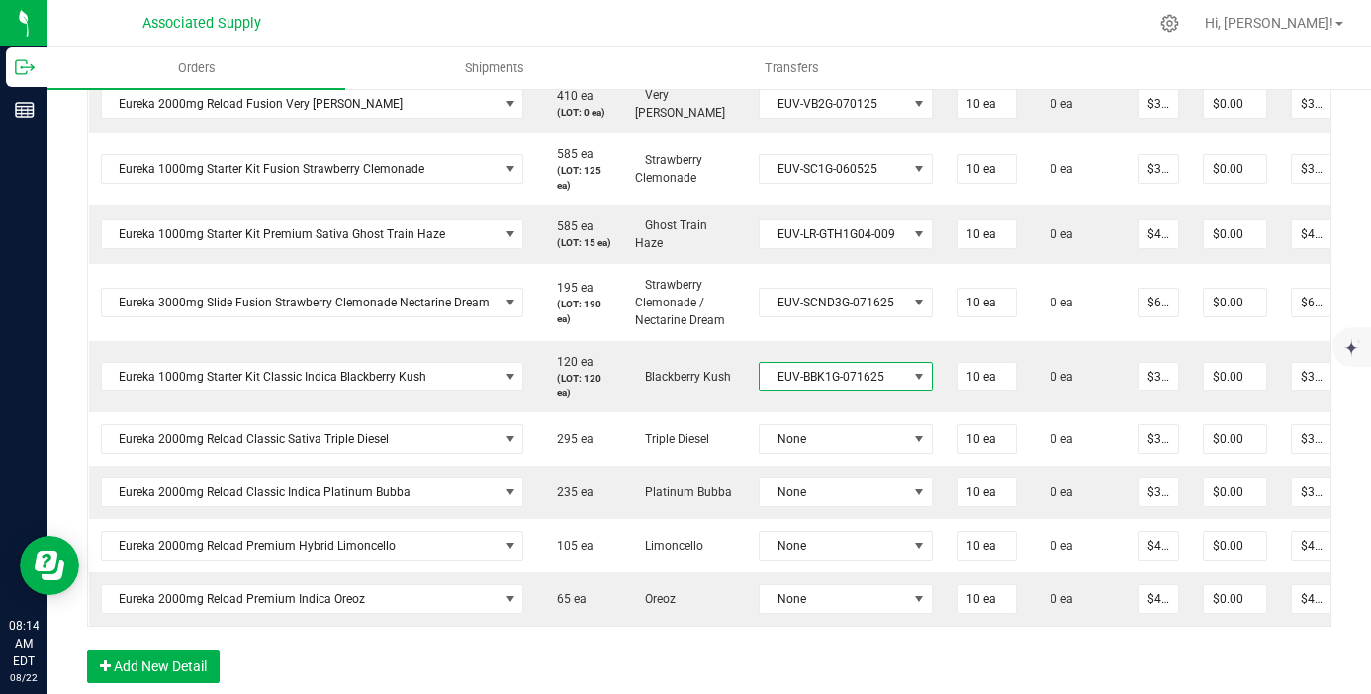
scroll to position [908, 0]
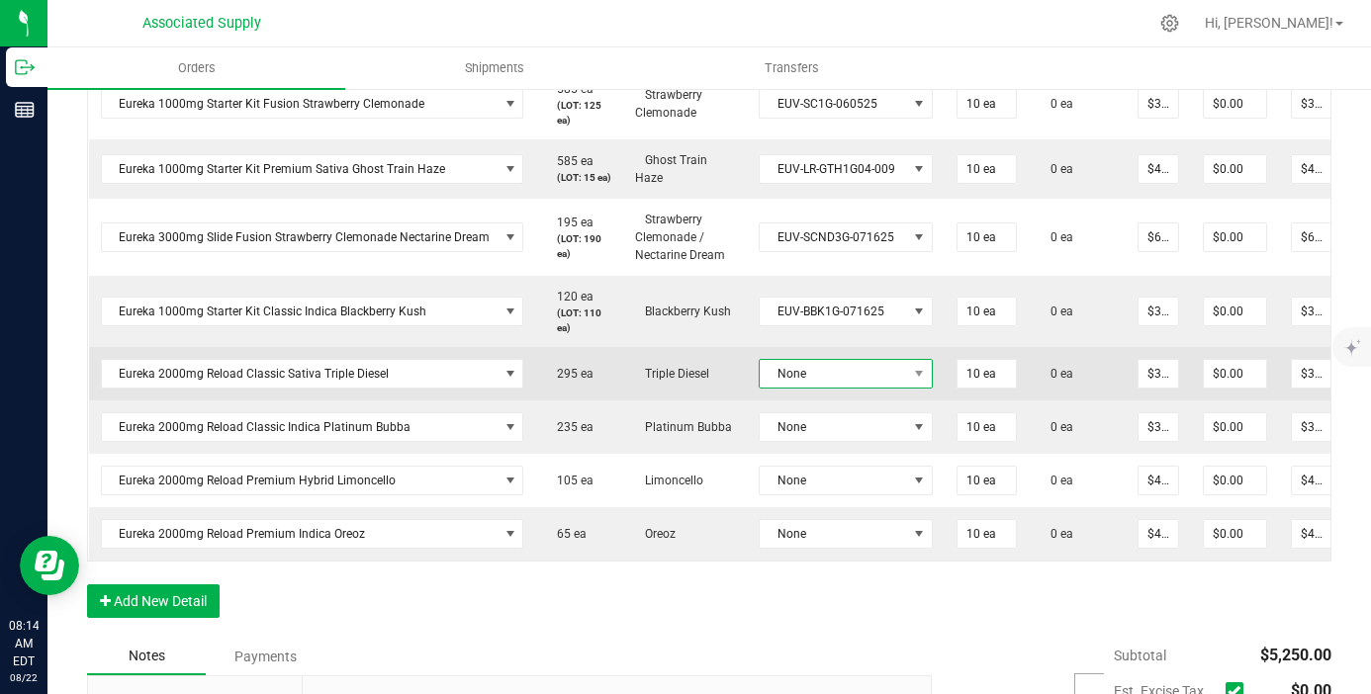
click at [846, 371] on span "None" at bounding box center [833, 374] width 147 height 28
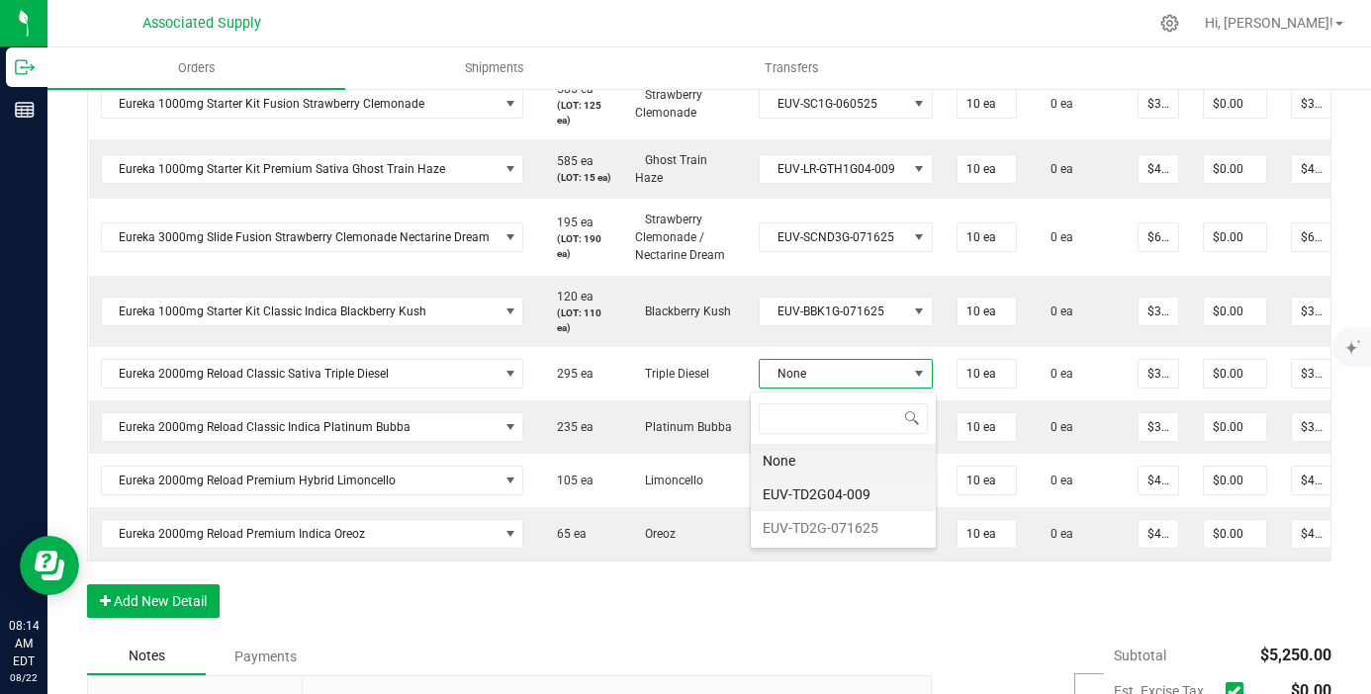
click at [842, 506] on li "EUV-TD2G04-009" at bounding box center [843, 495] width 185 height 34
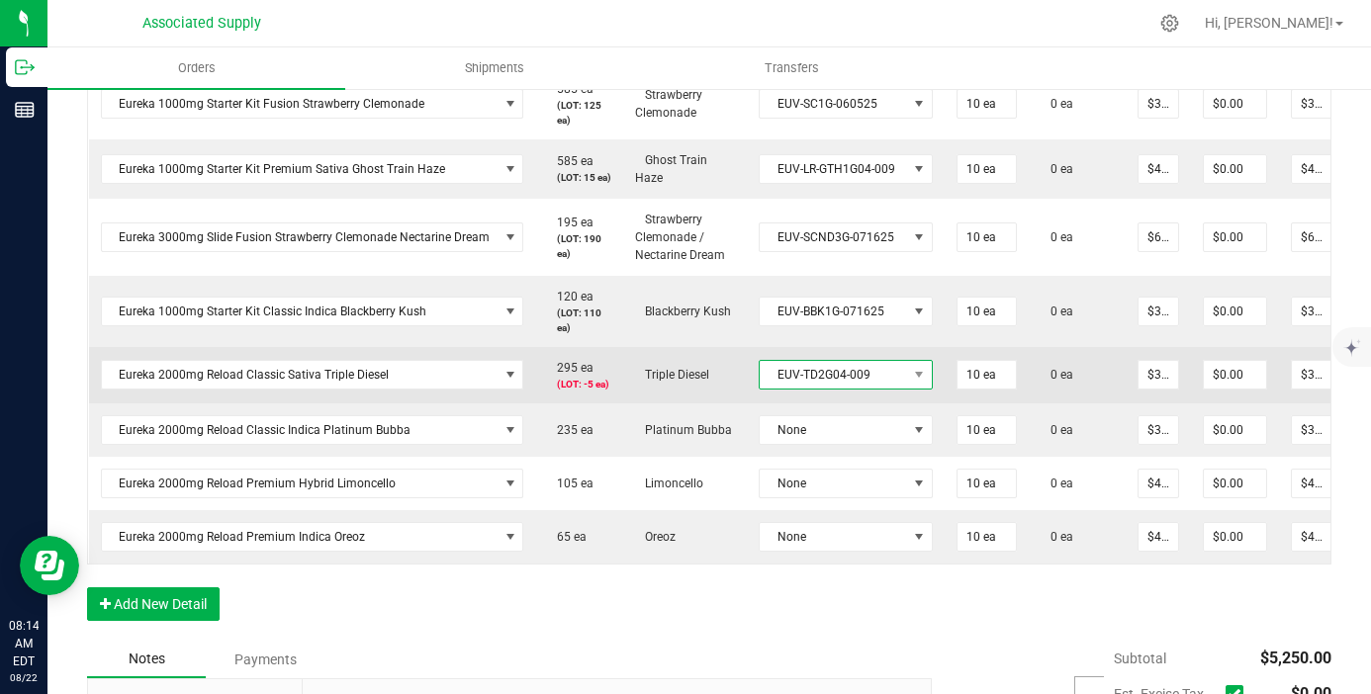
click at [854, 388] on span "EUV-TD2G04-009" at bounding box center [833, 375] width 147 height 28
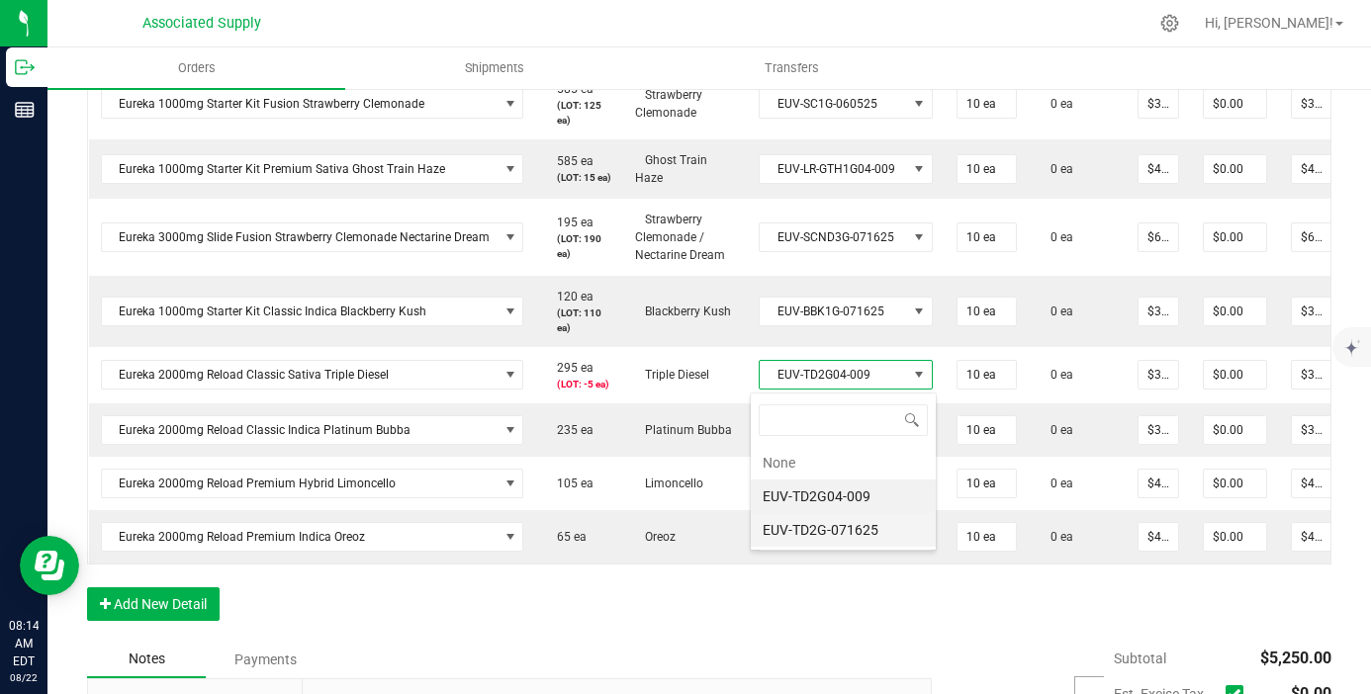
click at [862, 533] on li "EUV-TD2G-071625" at bounding box center [843, 530] width 185 height 34
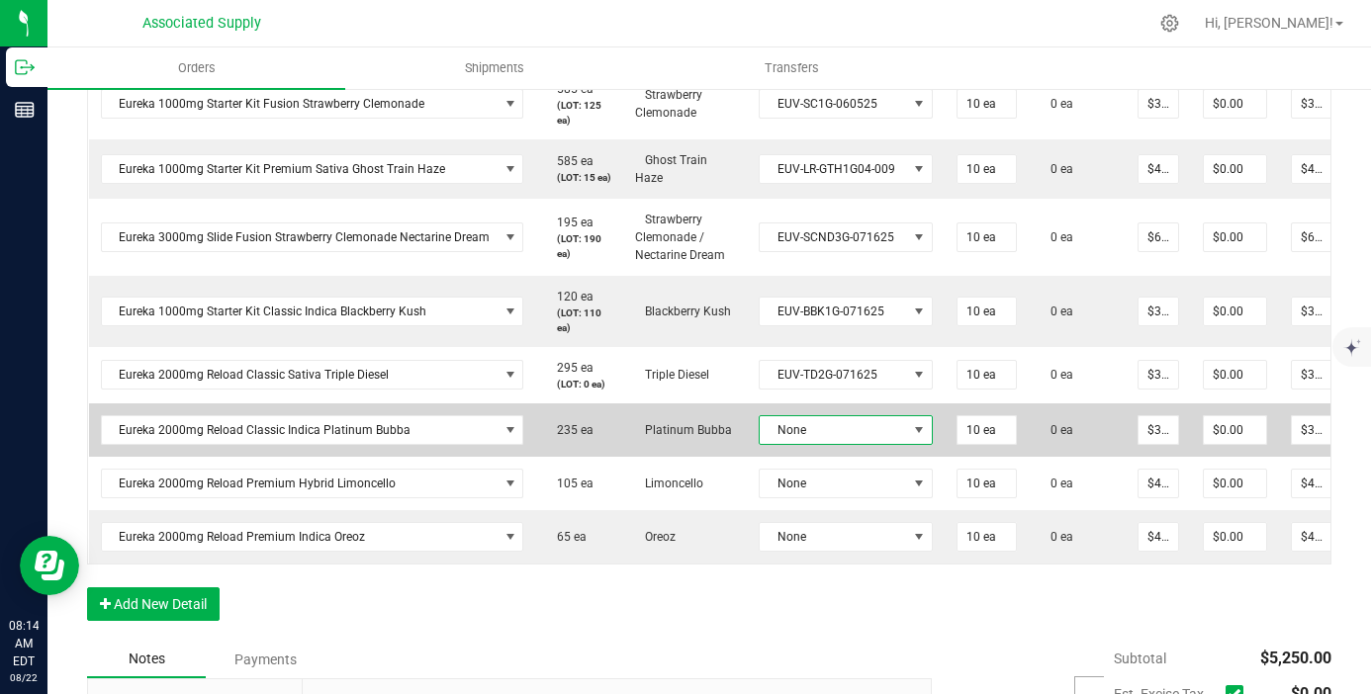
click at [858, 451] on td "None" at bounding box center [846, 429] width 198 height 53
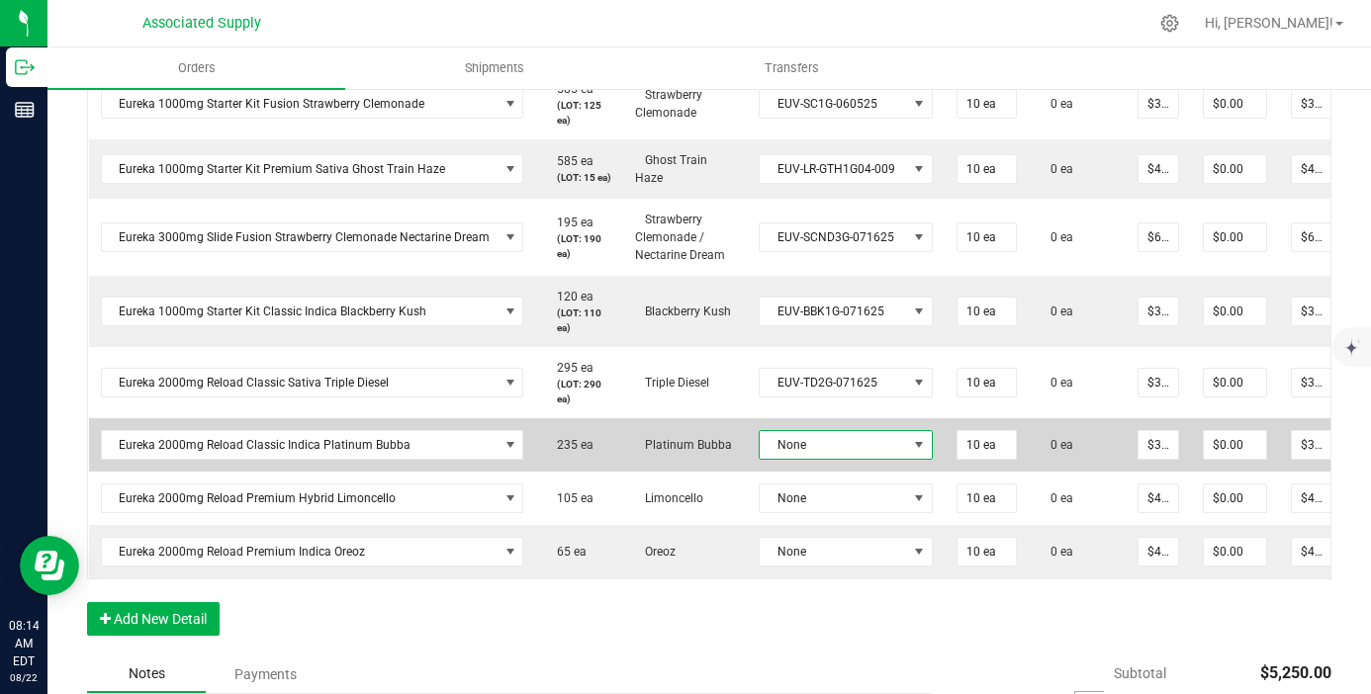
click at [847, 456] on span "None" at bounding box center [833, 445] width 147 height 28
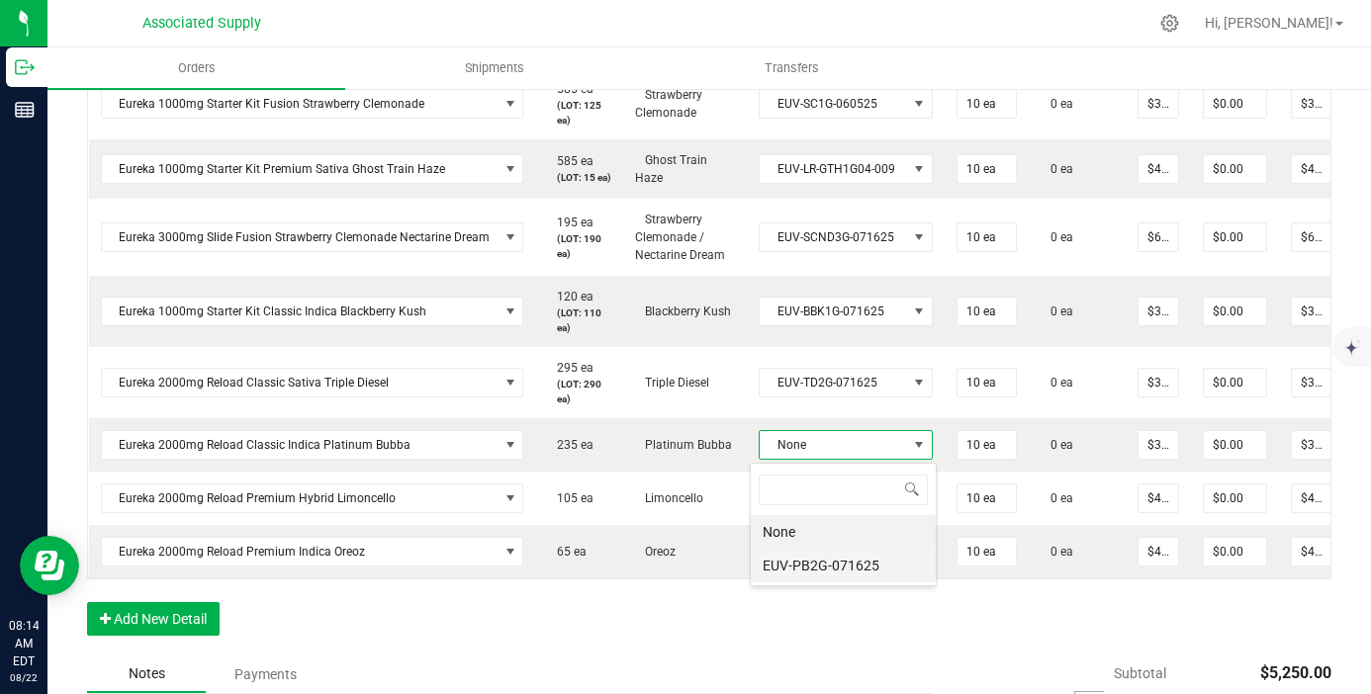
click at [844, 555] on li "EUV-PB2G-071625" at bounding box center [843, 566] width 185 height 34
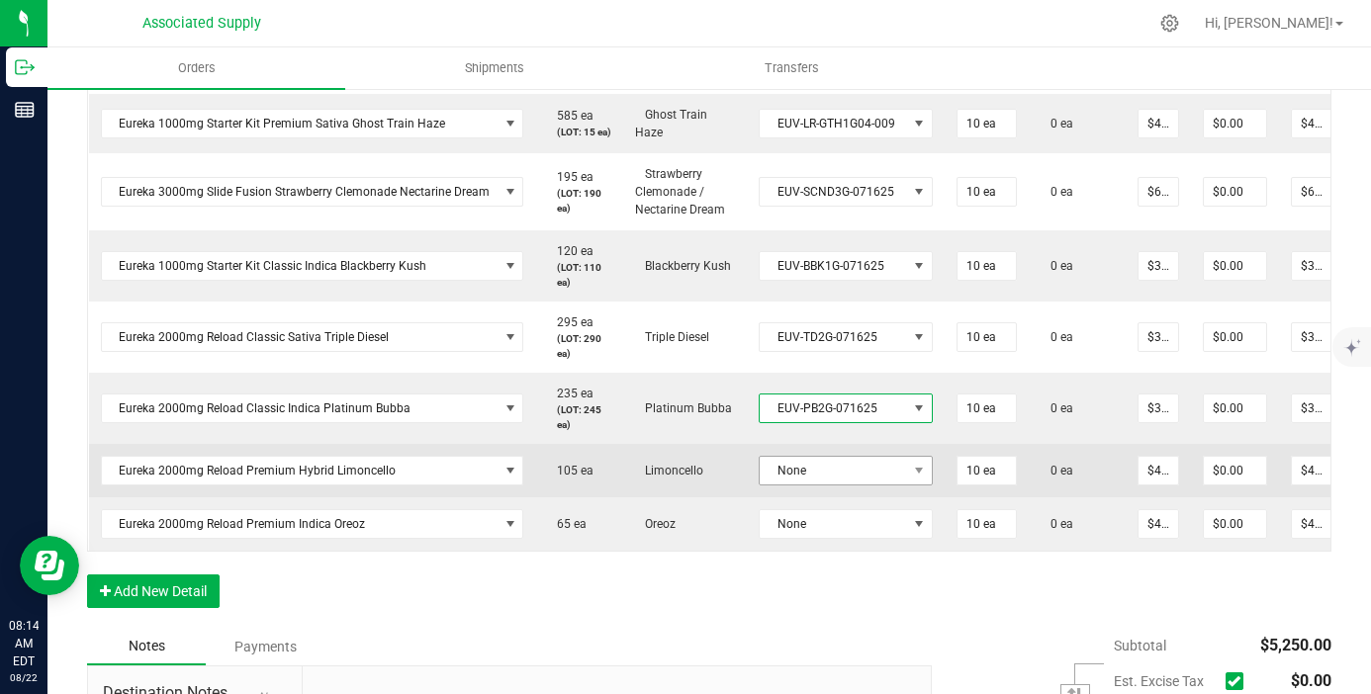
scroll to position [0, 0]
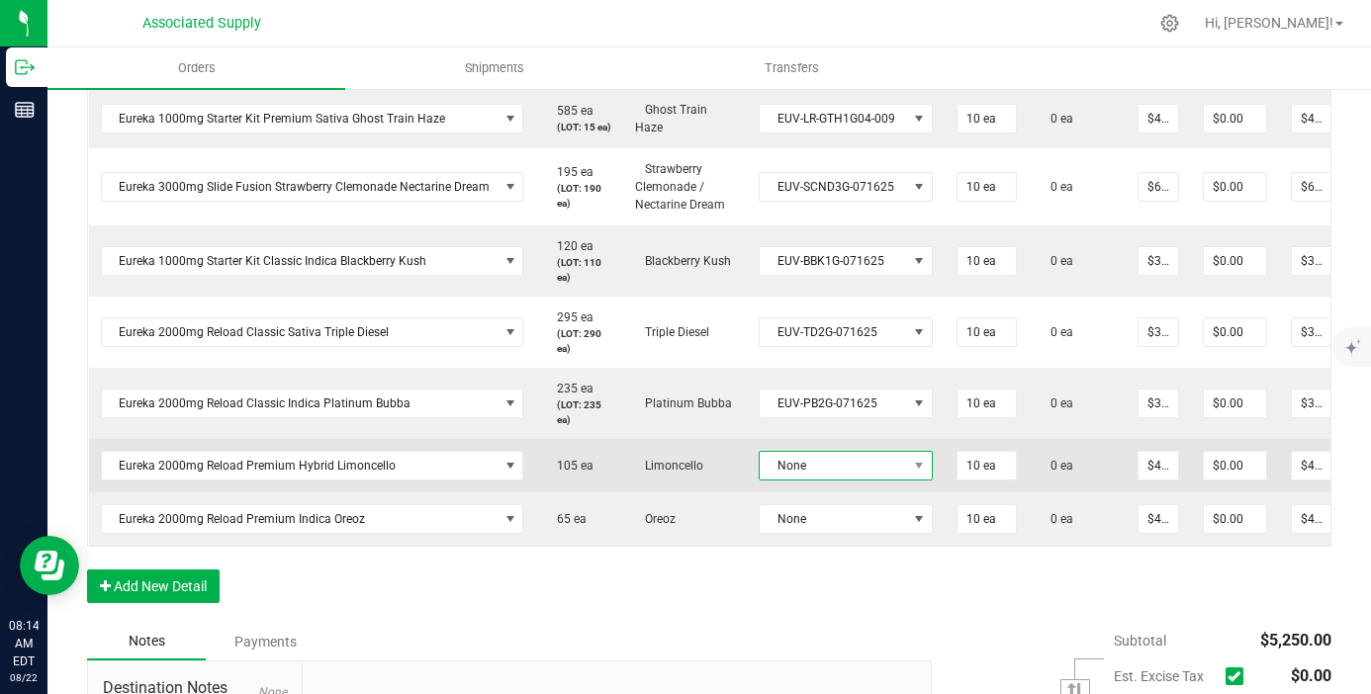
click at [871, 459] on span "None" at bounding box center [833, 466] width 147 height 28
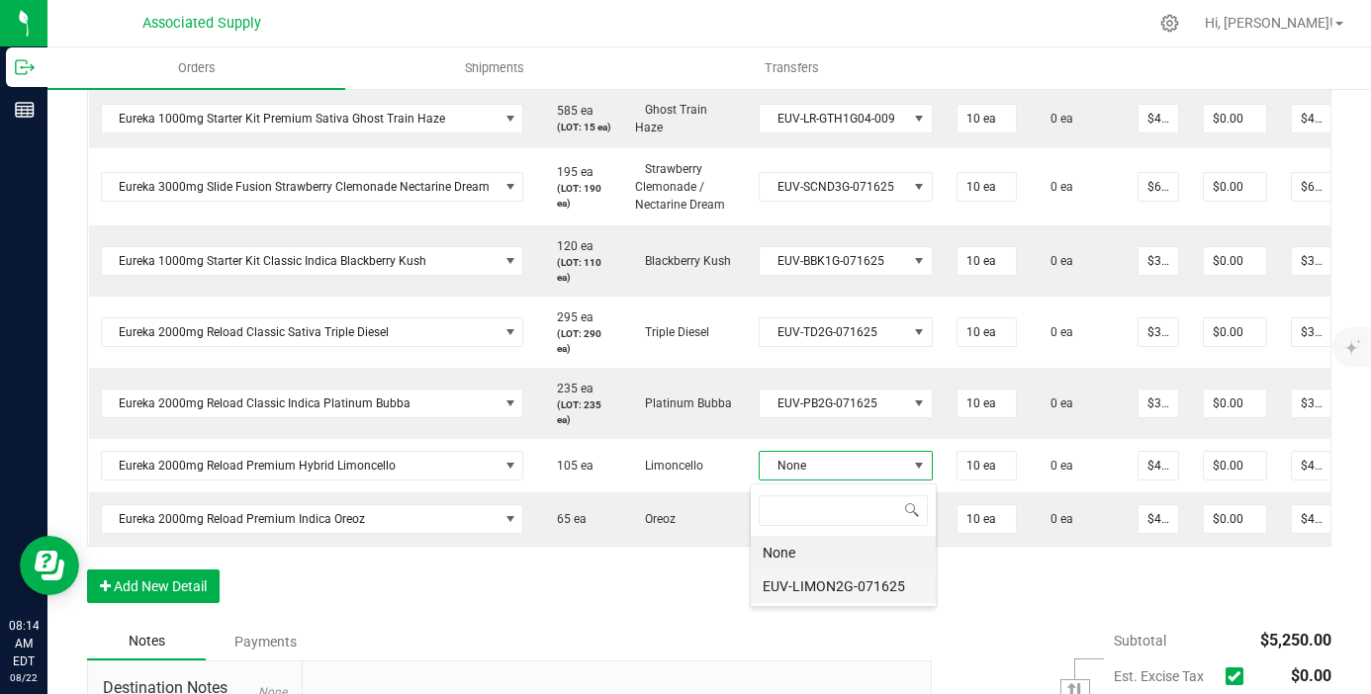
click at [873, 584] on li "EUV-LIMON2G-071625" at bounding box center [843, 587] width 185 height 34
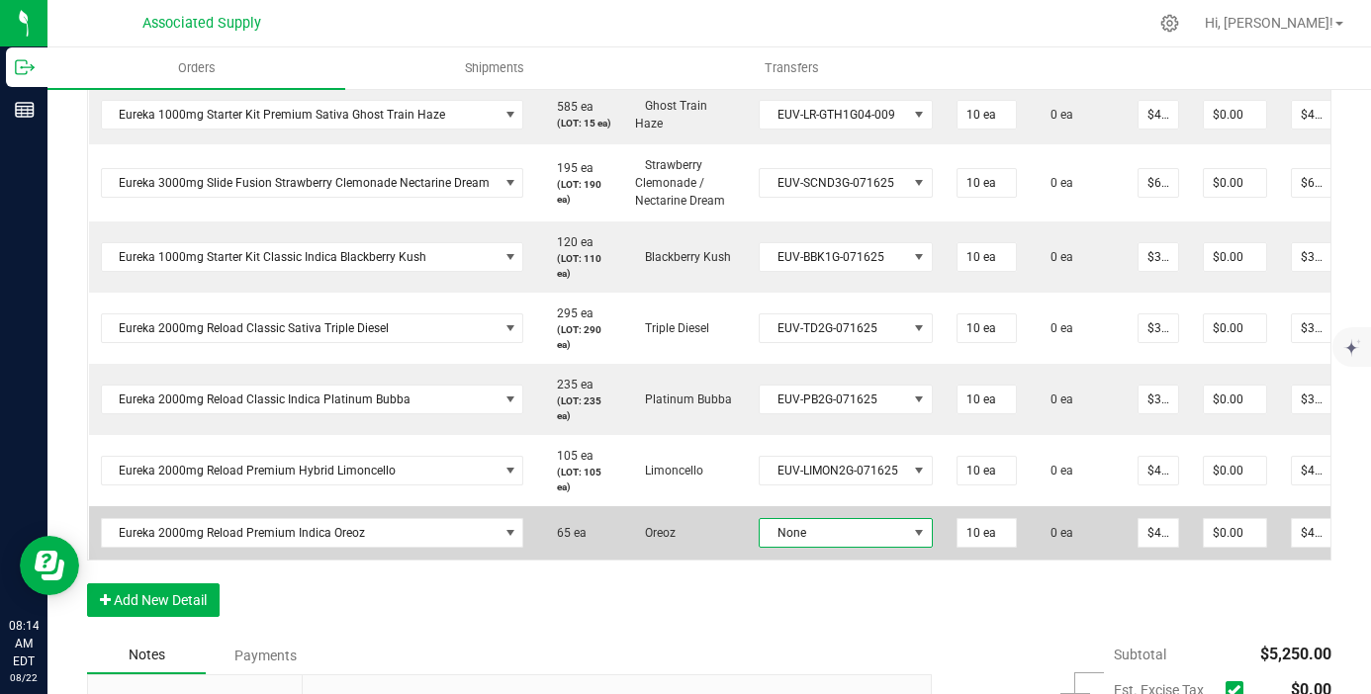
click at [893, 534] on span "None" at bounding box center [833, 533] width 147 height 28
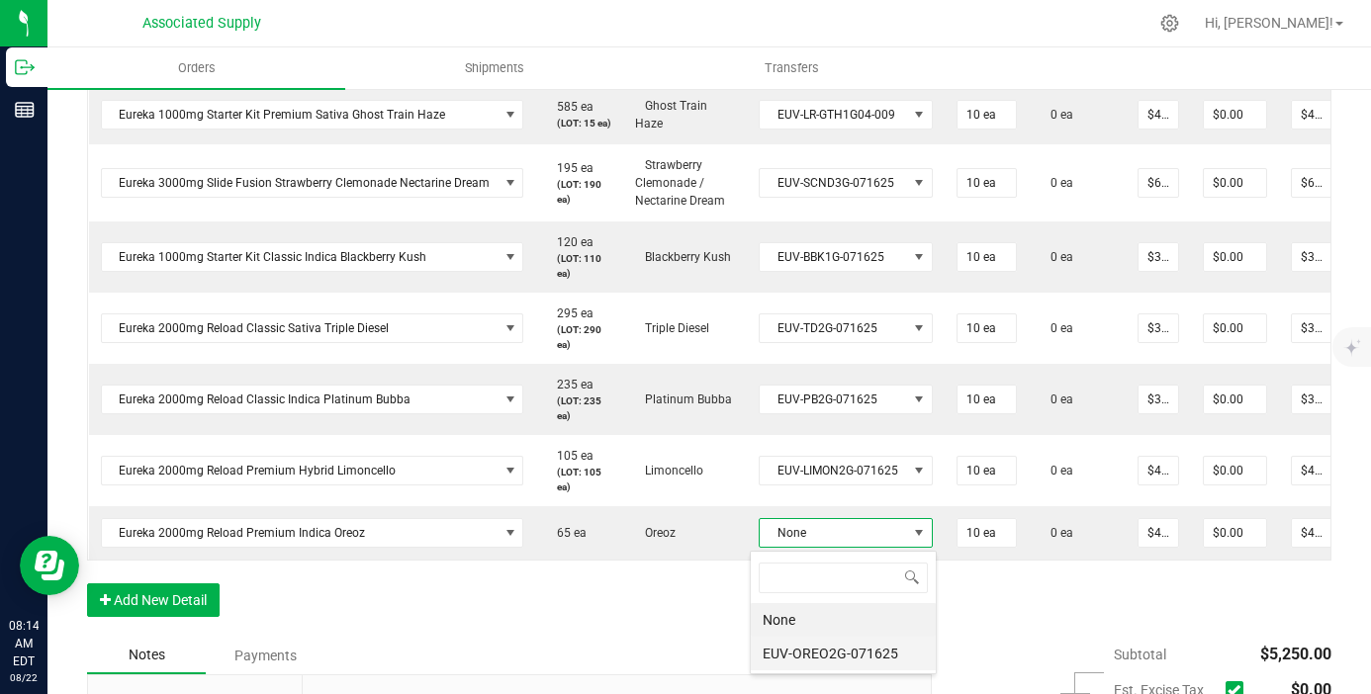
click at [869, 644] on li "EUV-OREO2G-071625" at bounding box center [843, 654] width 185 height 34
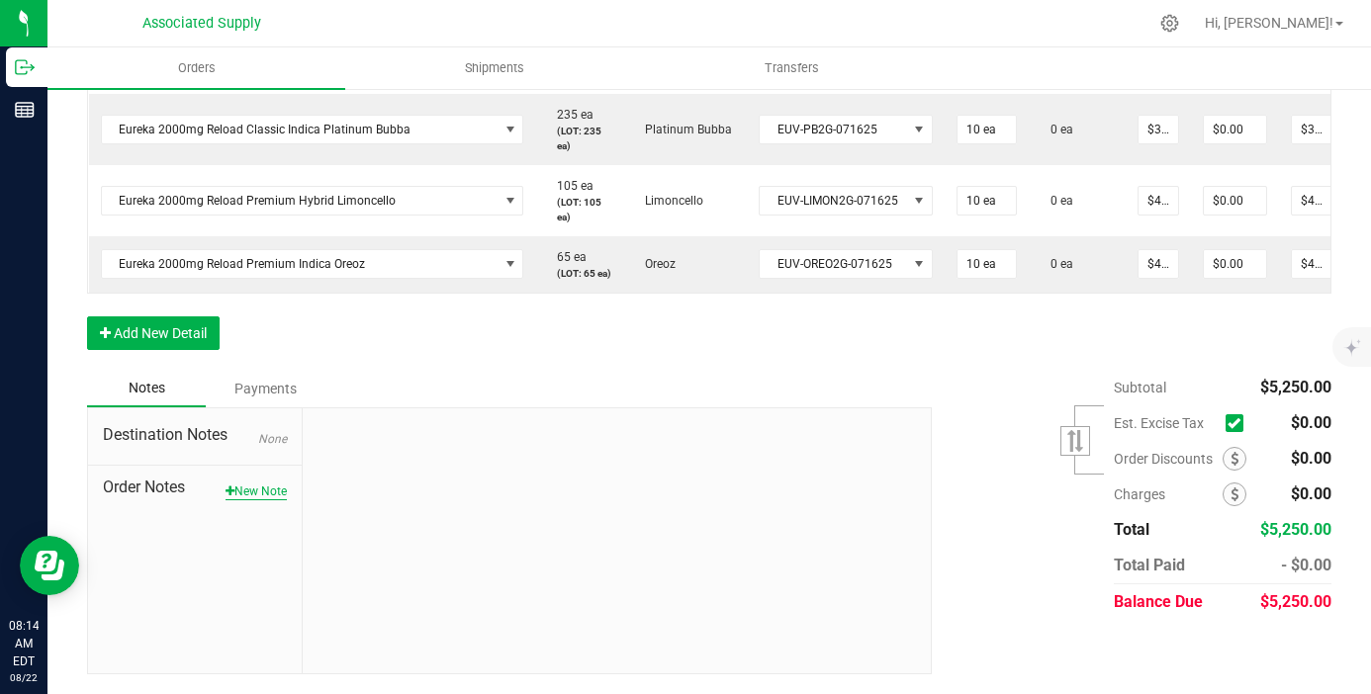
click at [260, 496] on button "New Note" at bounding box center [255, 492] width 61 height 18
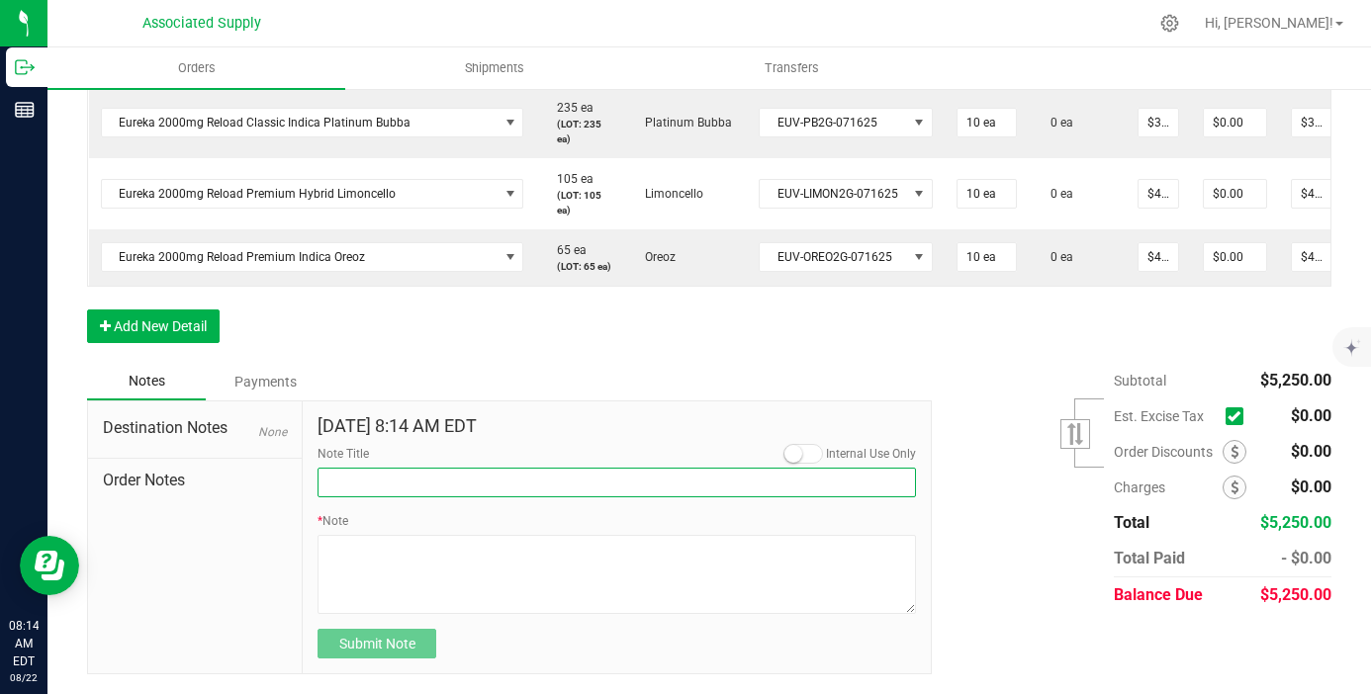
click at [395, 495] on input "Note Title" at bounding box center [616, 483] width 598 height 30
type input "NEW BANKING / WIRE INFO"
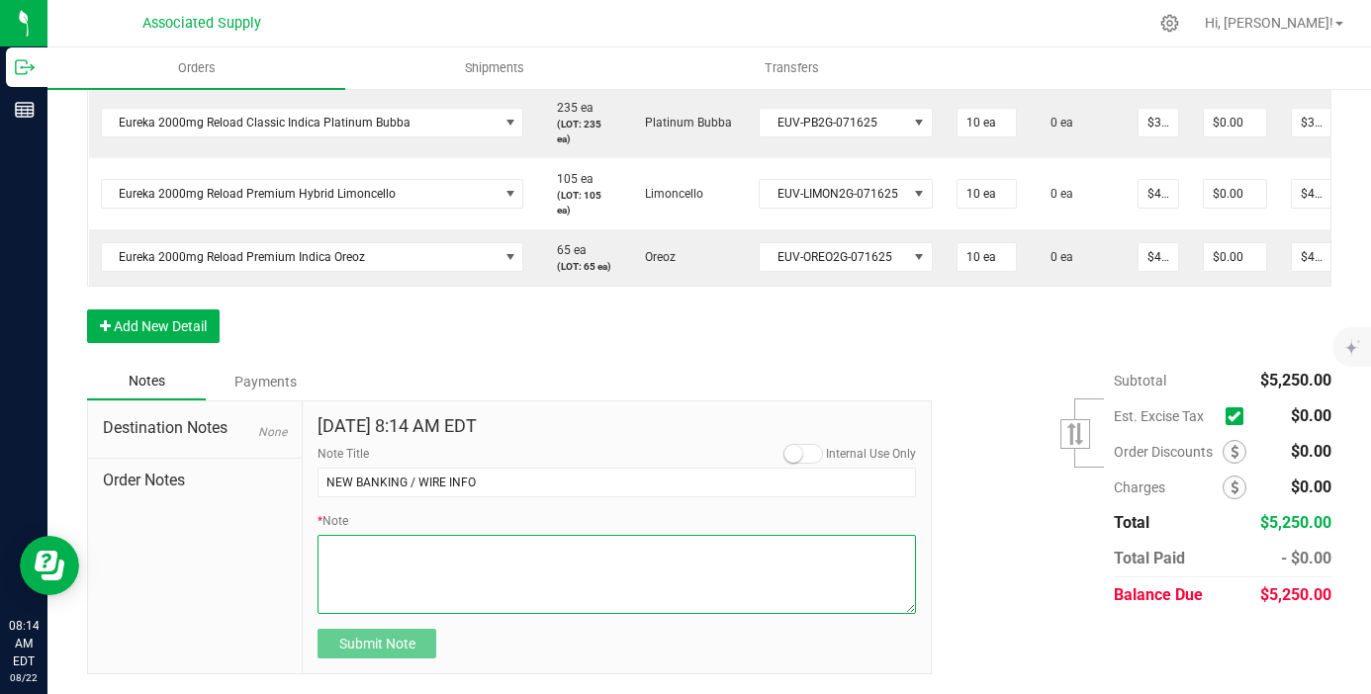
click at [390, 570] on textarea "* Note" at bounding box center [616, 574] width 598 height 79
paste textarea "PLEASE MAKE SURE TO REMIT PAYMENT TO OUR NEW ACCOUNT: Dime Community bank Routi…"
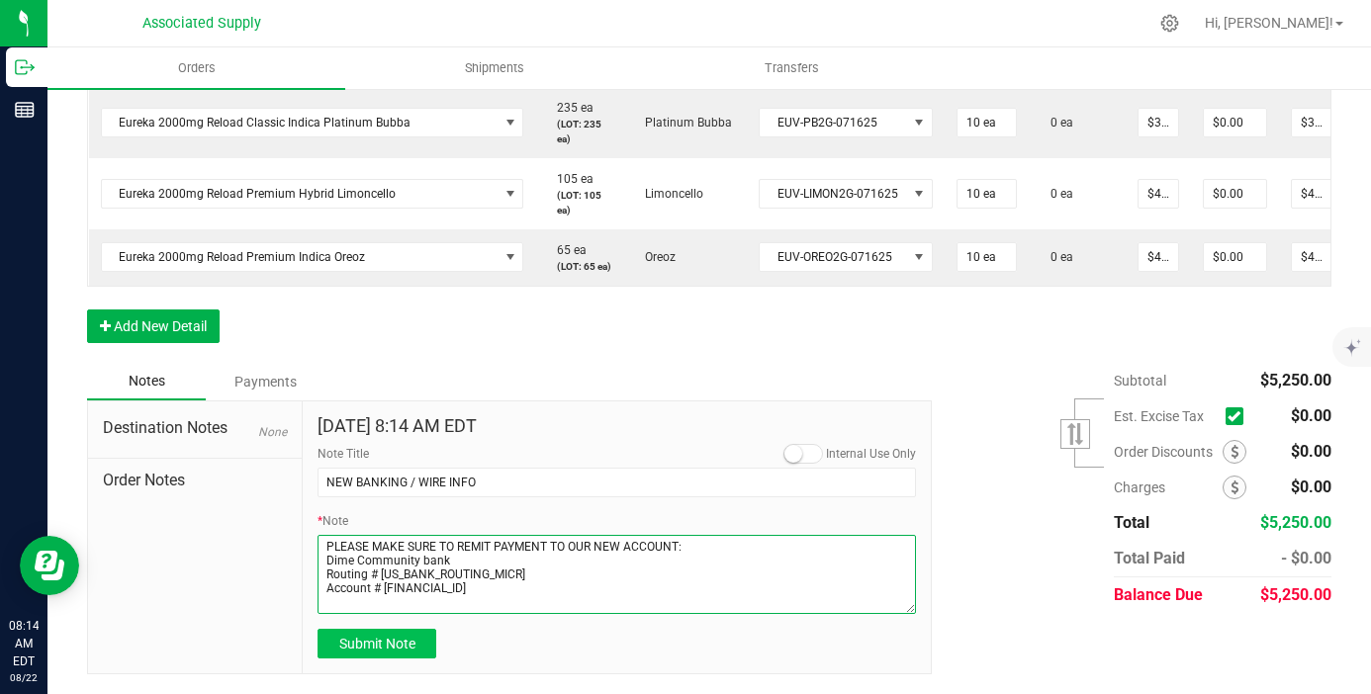
type textarea "PLEASE MAKE SURE TO REMIT PAYMENT TO OUR NEW ACCOUNT: Dime Community bank Routi…"
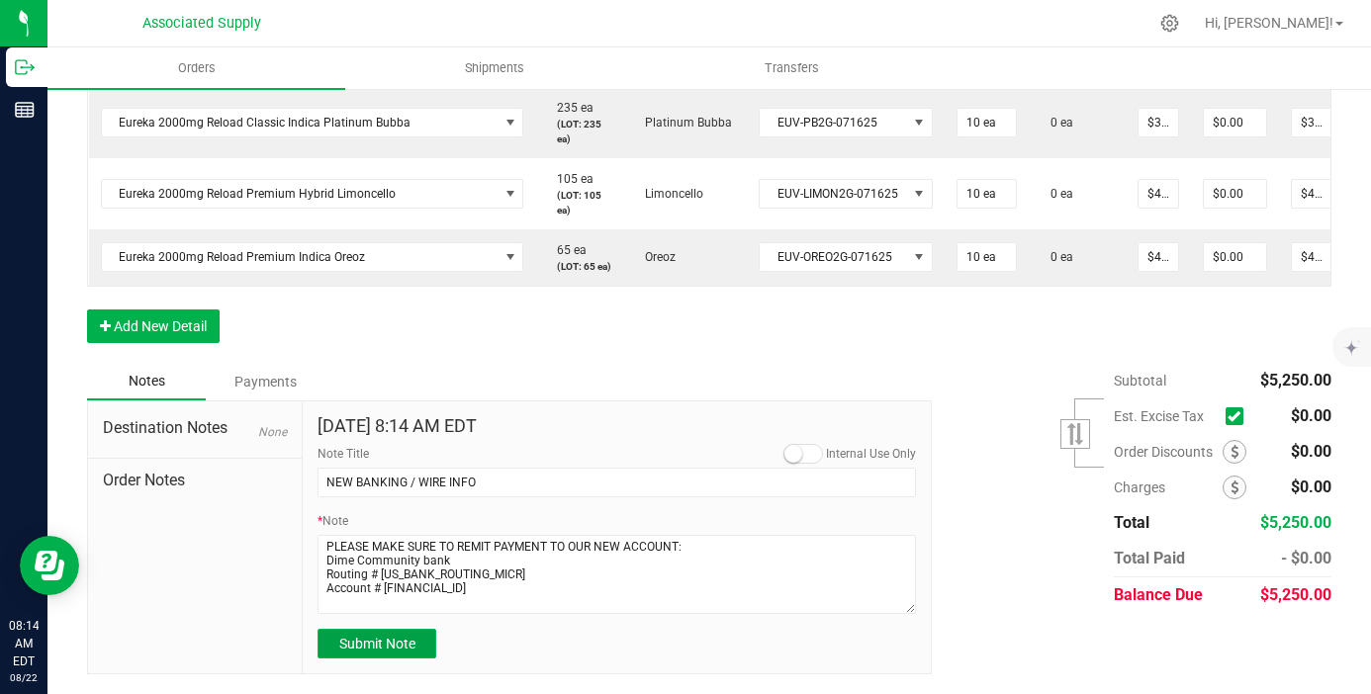
click at [398, 647] on span "Submit Note" at bounding box center [377, 644] width 76 height 16
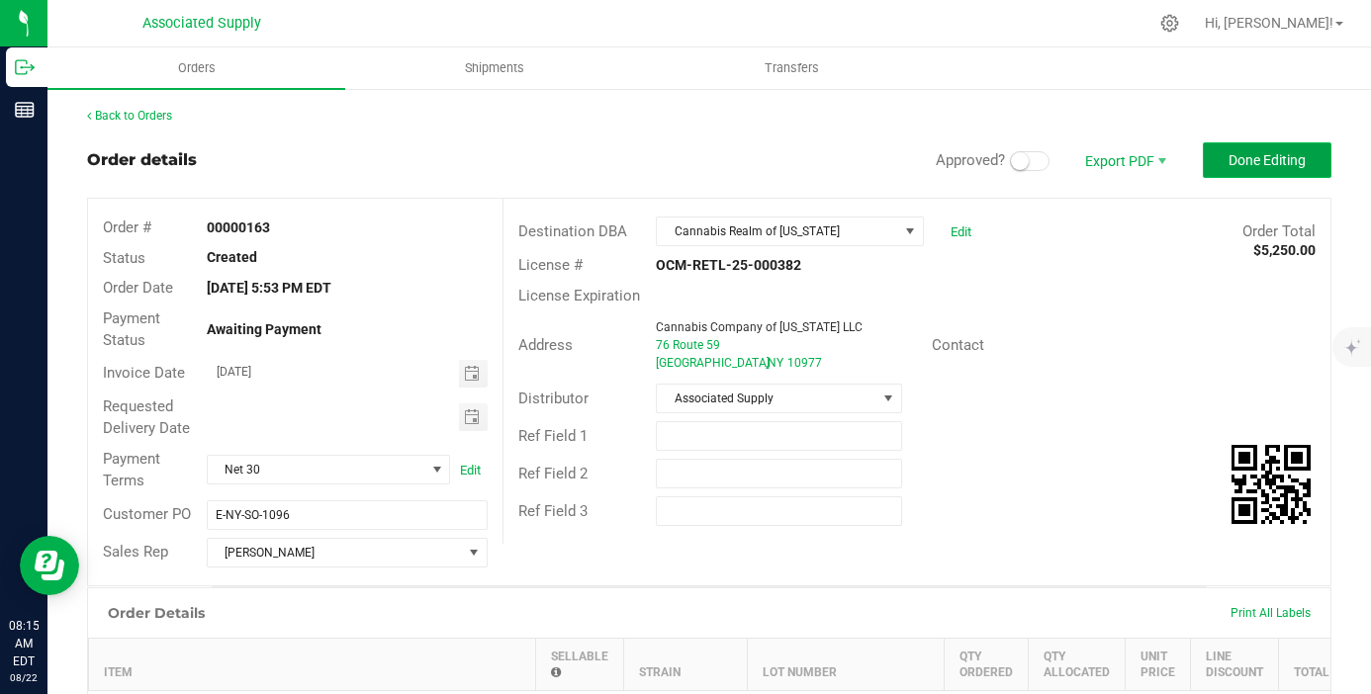
click at [1254, 158] on span "Done Editing" at bounding box center [1266, 160] width 77 height 16
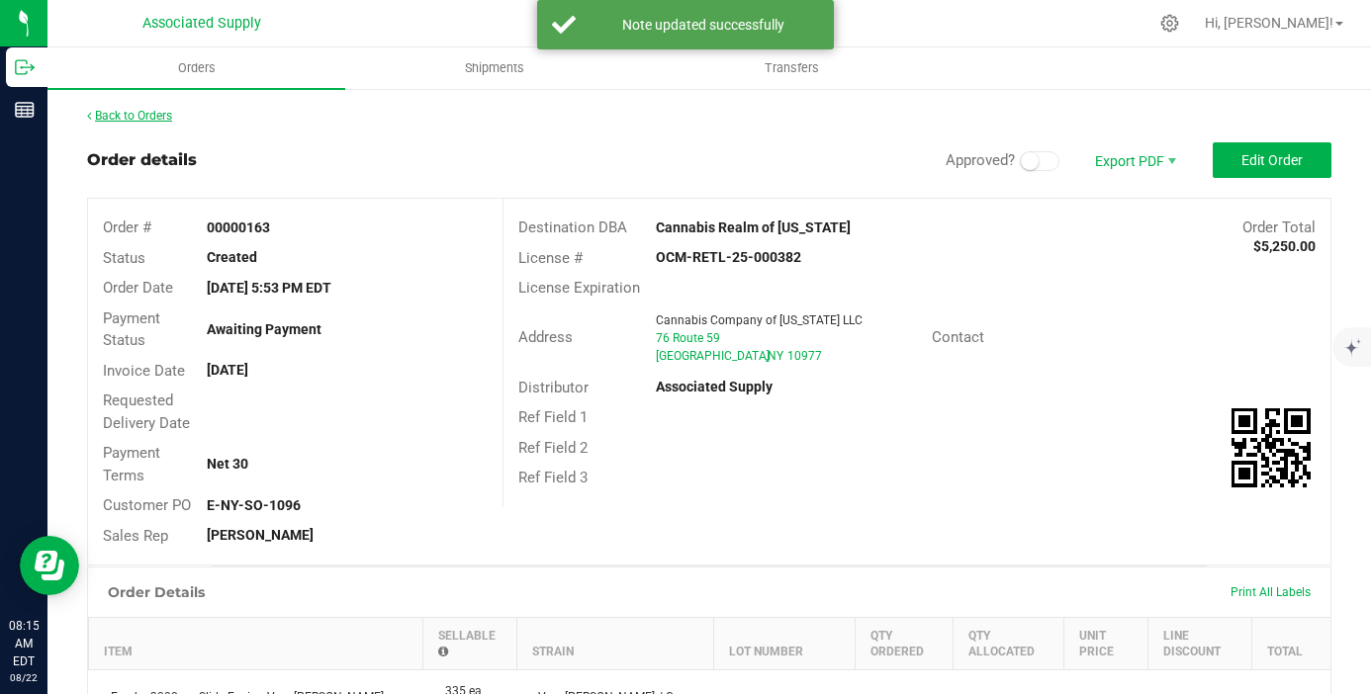
click at [135, 116] on link "Back to Orders" at bounding box center [129, 116] width 85 height 14
